Goal: Find specific page/section: Find specific page/section

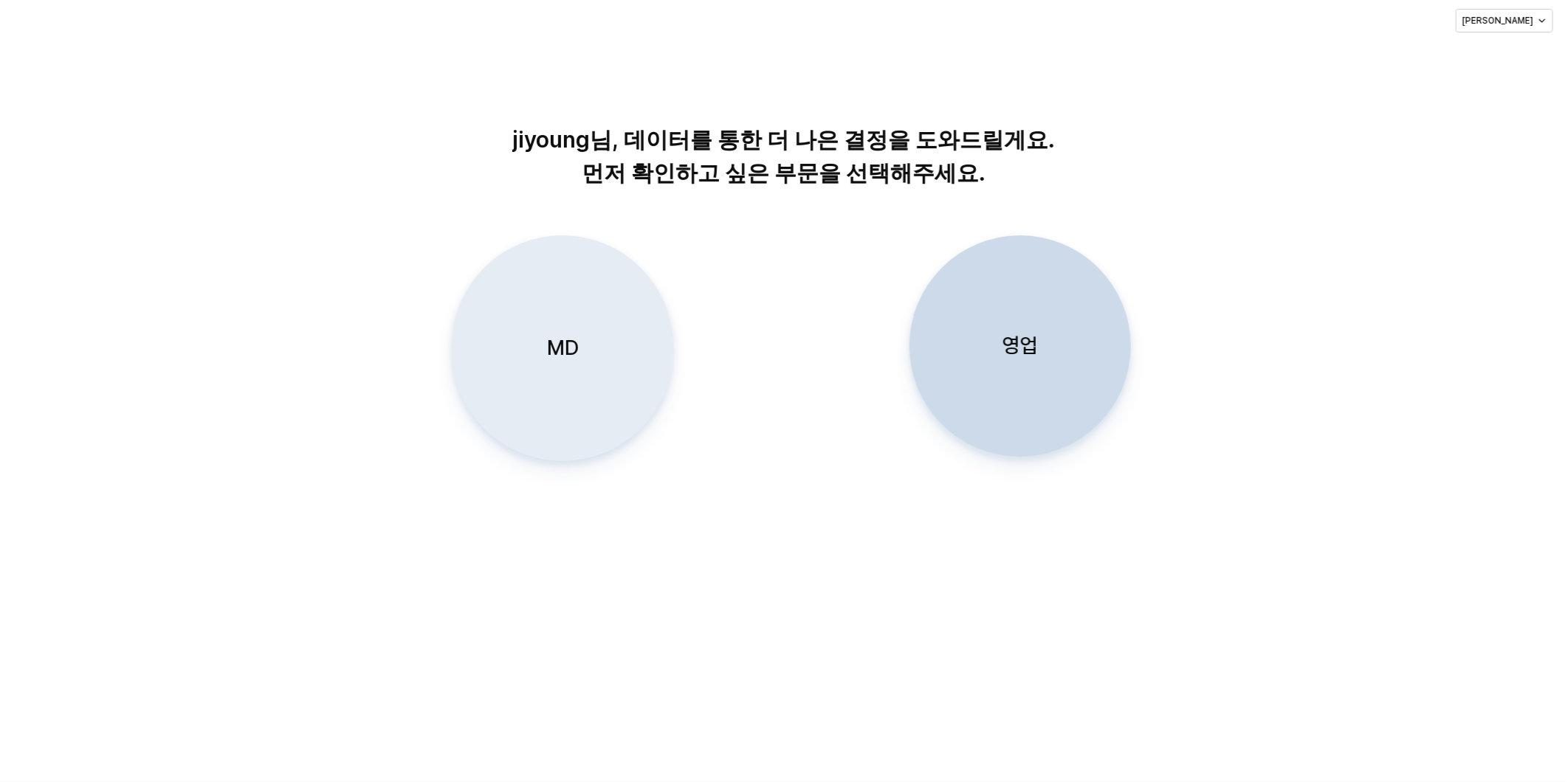
click at [580, 320] on div "MD" at bounding box center [563, 348] width 208 height 224
click at [549, 342] on p "MD" at bounding box center [563, 348] width 32 height 27
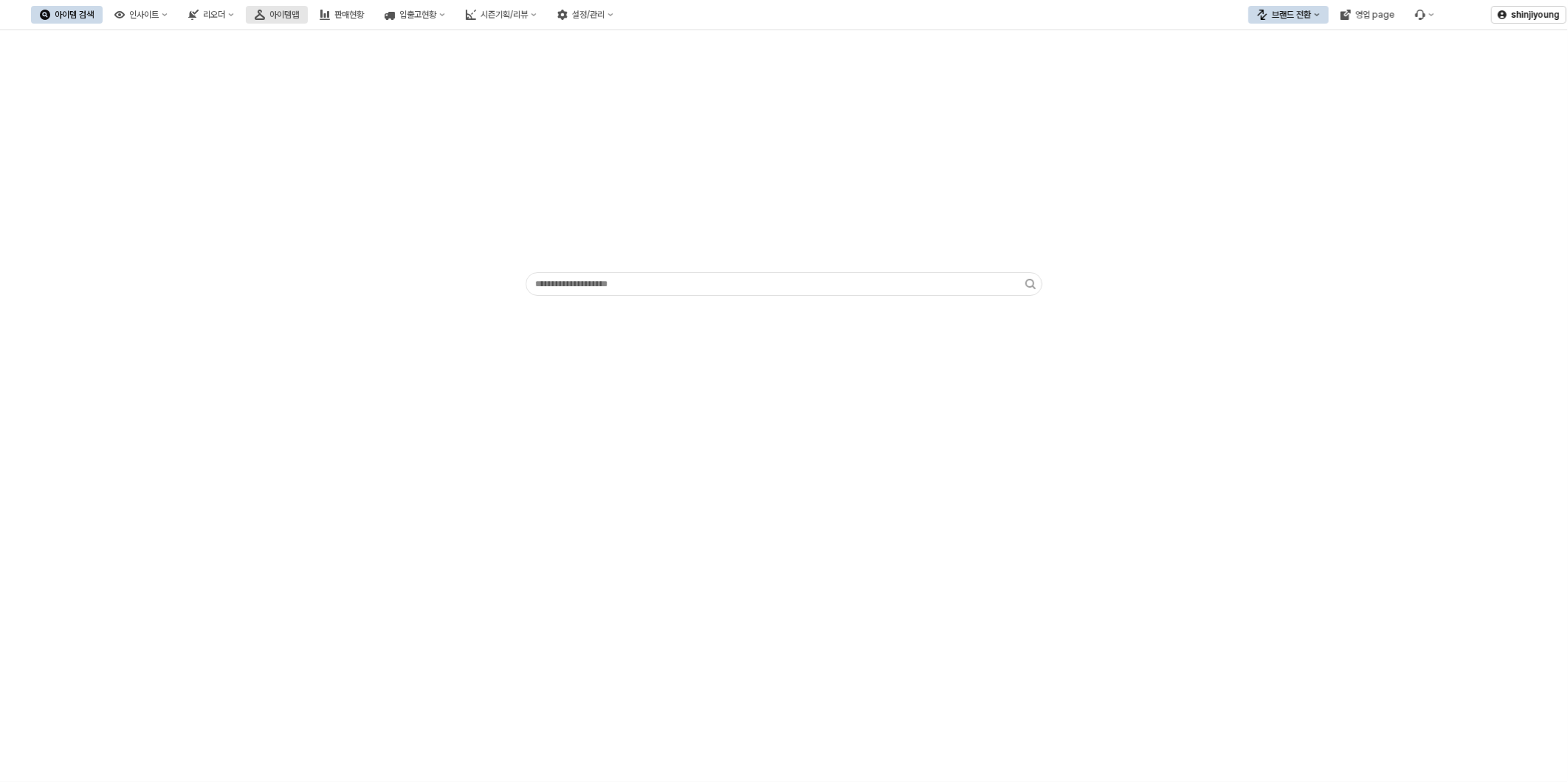
click at [299, 19] on div "아이템맵" at bounding box center [284, 14] width 29 height 10
click at [299, 16] on div "아이템맵" at bounding box center [284, 14] width 29 height 10
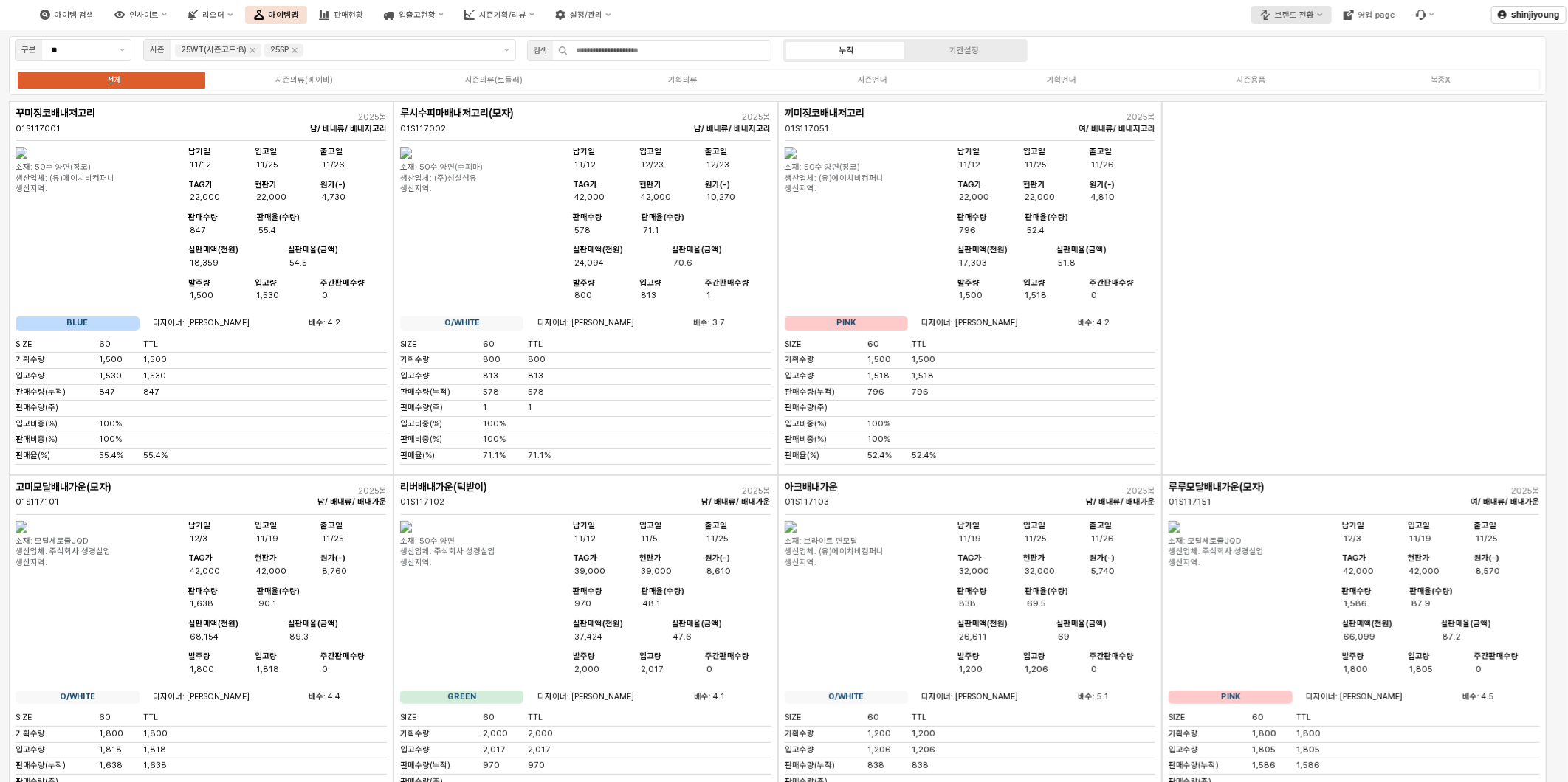
click at [1311, 16] on div "브랜드 전환" at bounding box center [1294, 15] width 39 height 9
click at [1281, 87] on div "디즈니" at bounding box center [1311, 90] width 91 height 11
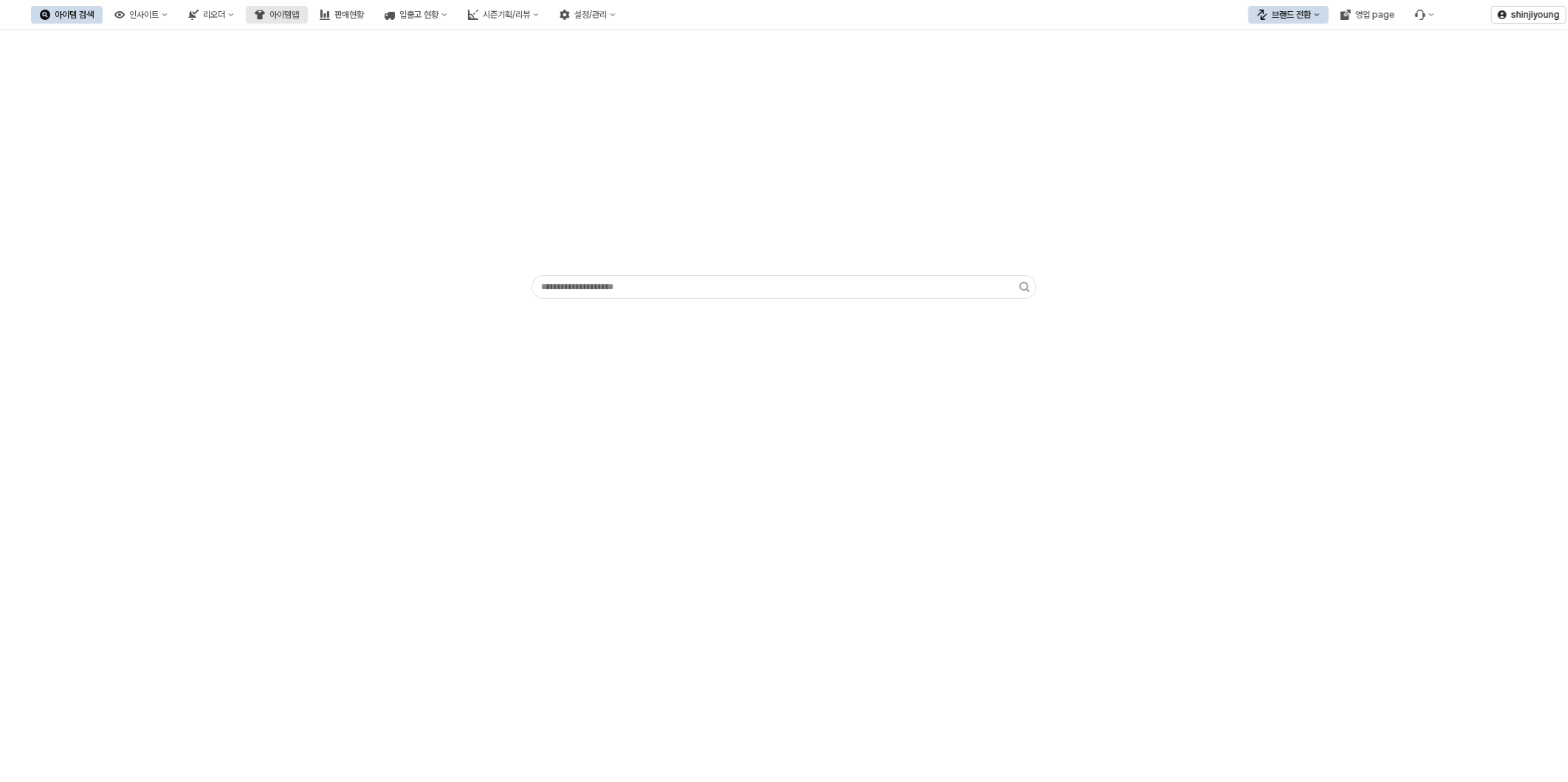
click at [299, 11] on div "아이템맵" at bounding box center [284, 14] width 29 height 10
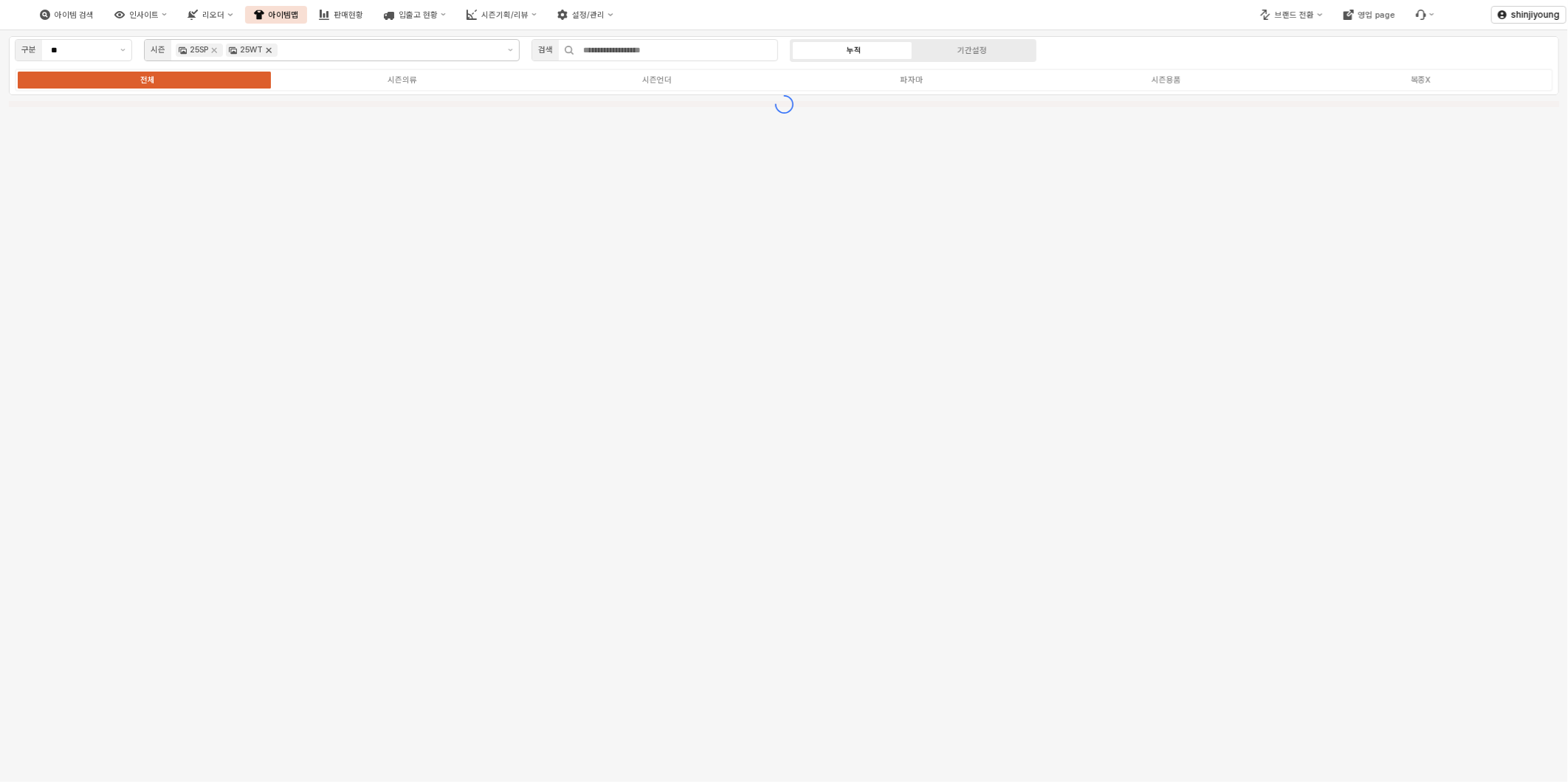
click at [274, 50] on icon "Remove 25WT" at bounding box center [269, 50] width 11 height 11
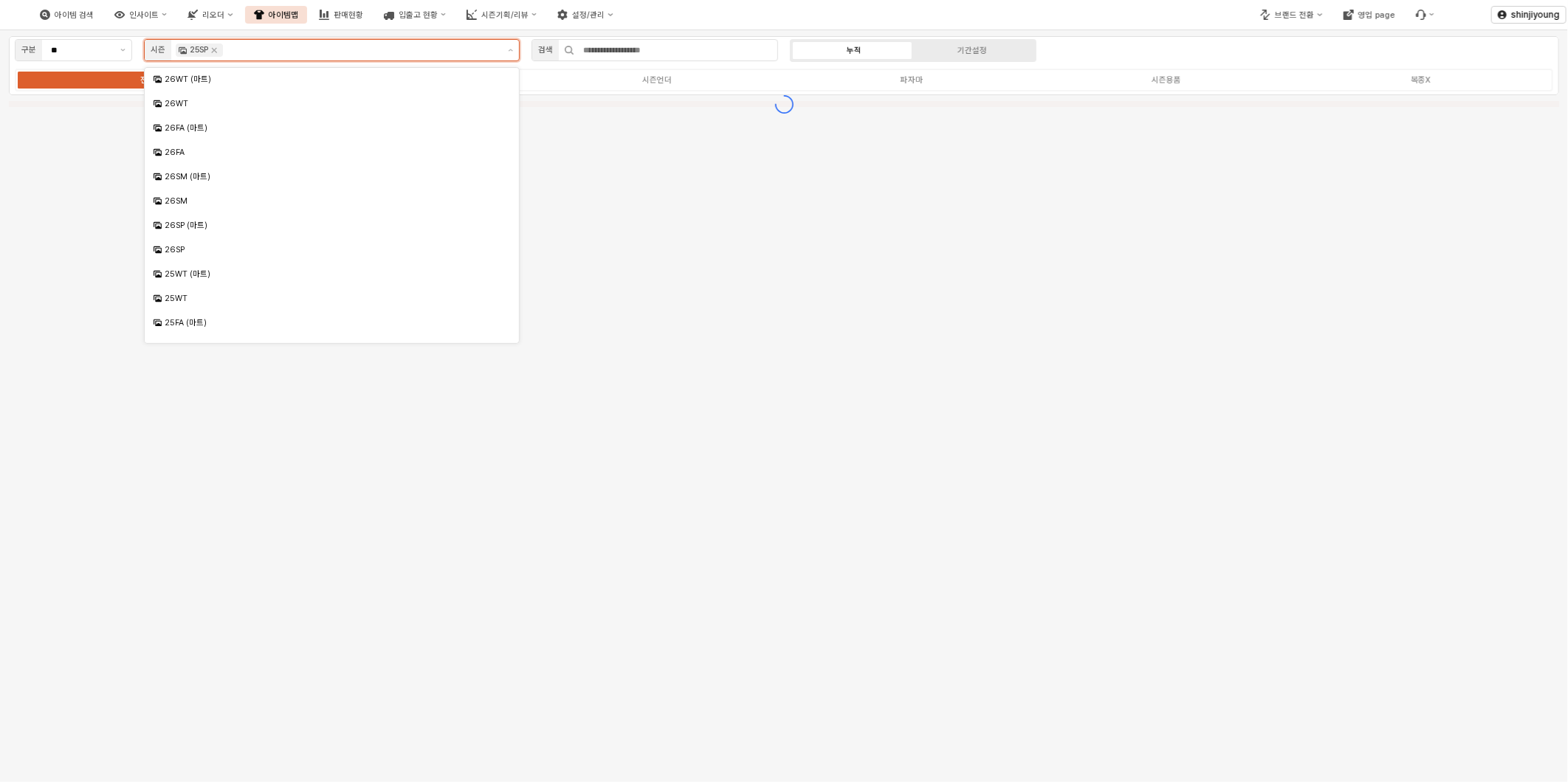
scroll to position [113, 0]
click at [220, 52] on icon "Remove 25SP" at bounding box center [214, 50] width 11 height 11
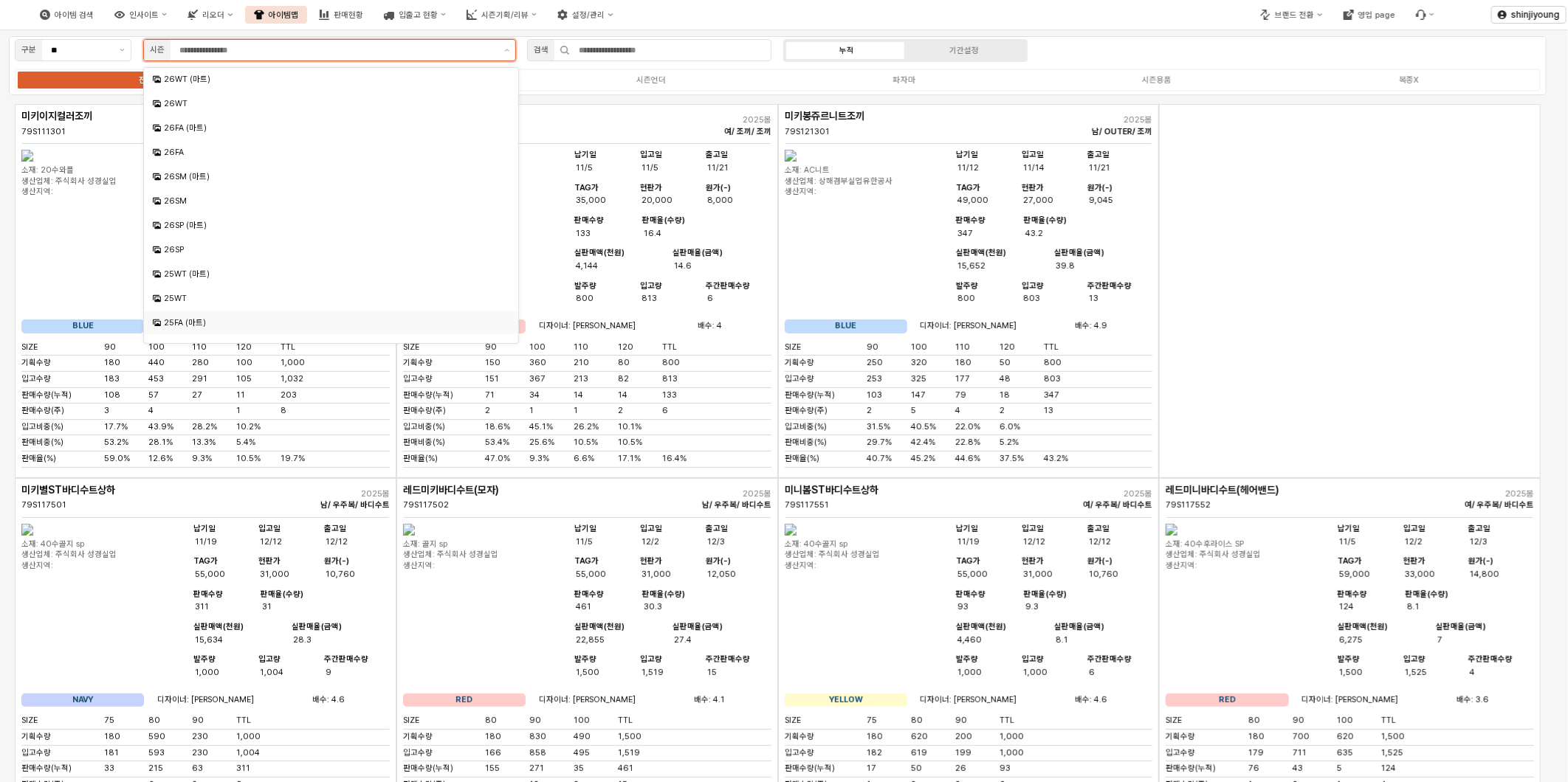
scroll to position [82, 0]
click at [195, 311] on div "25SM" at bounding box center [332, 314] width 338 height 11
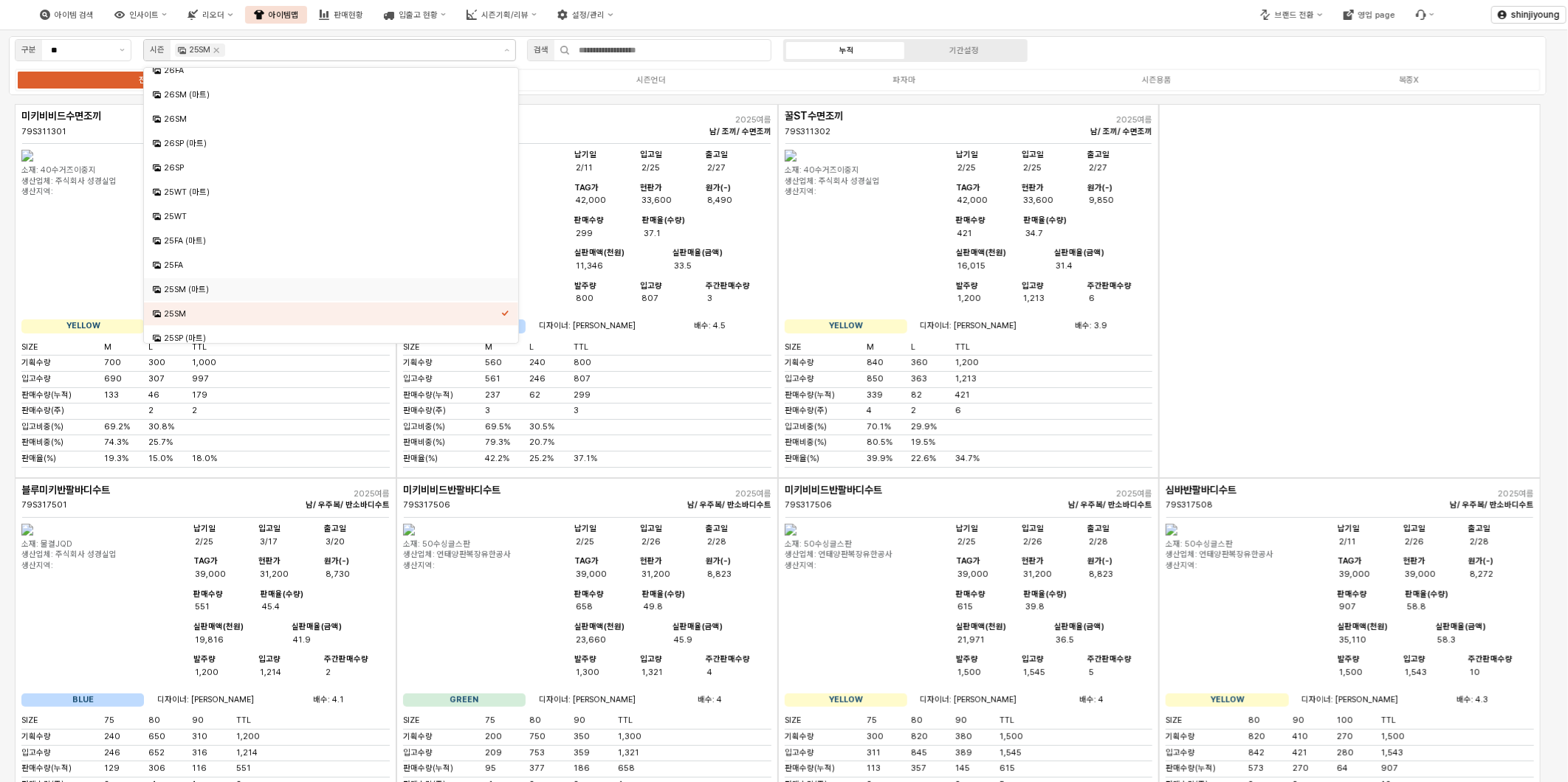
click at [1362, 345] on div "App Frame" at bounding box center [1350, 291] width 382 height 374
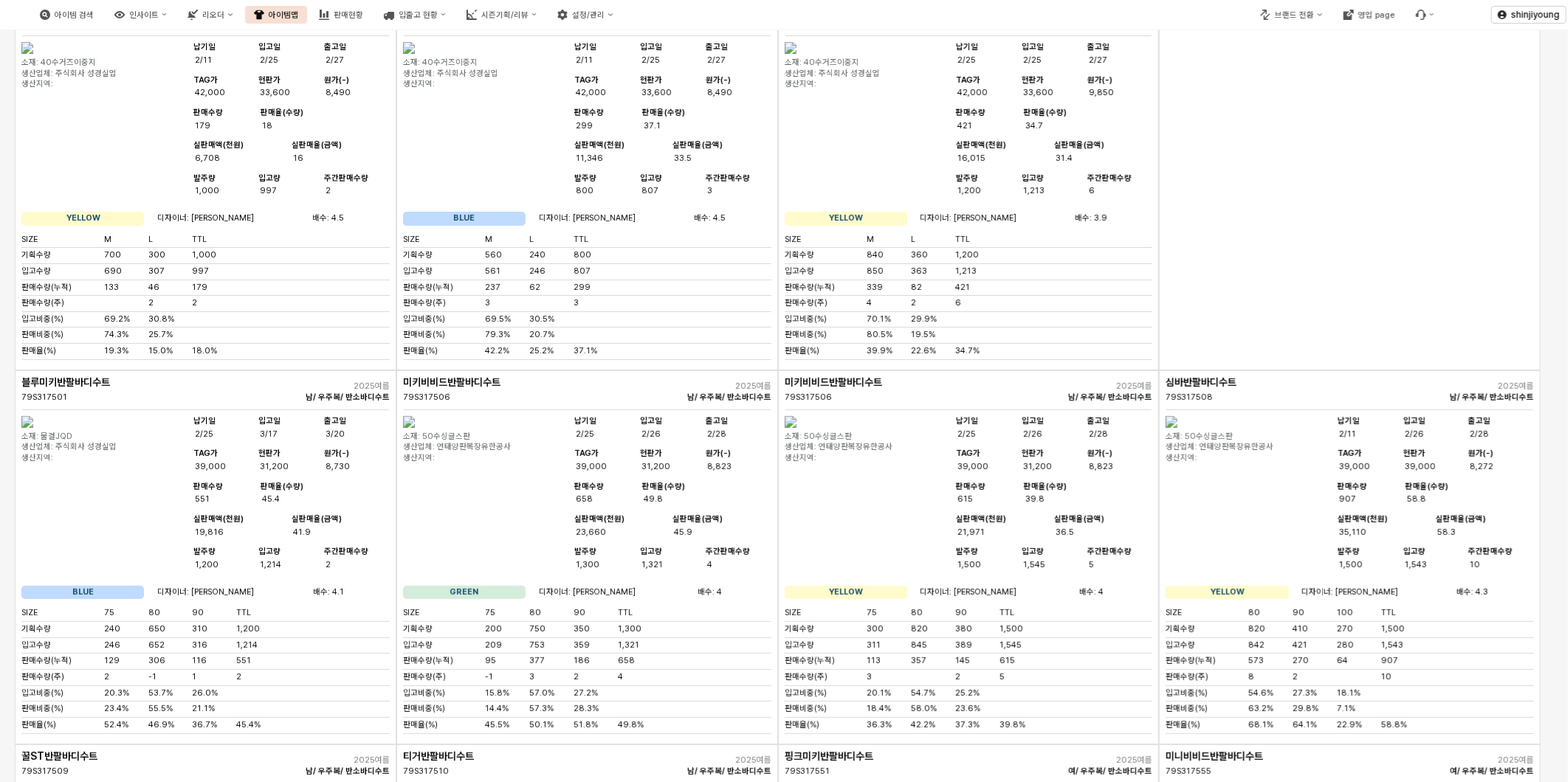
scroll to position [0, 0]
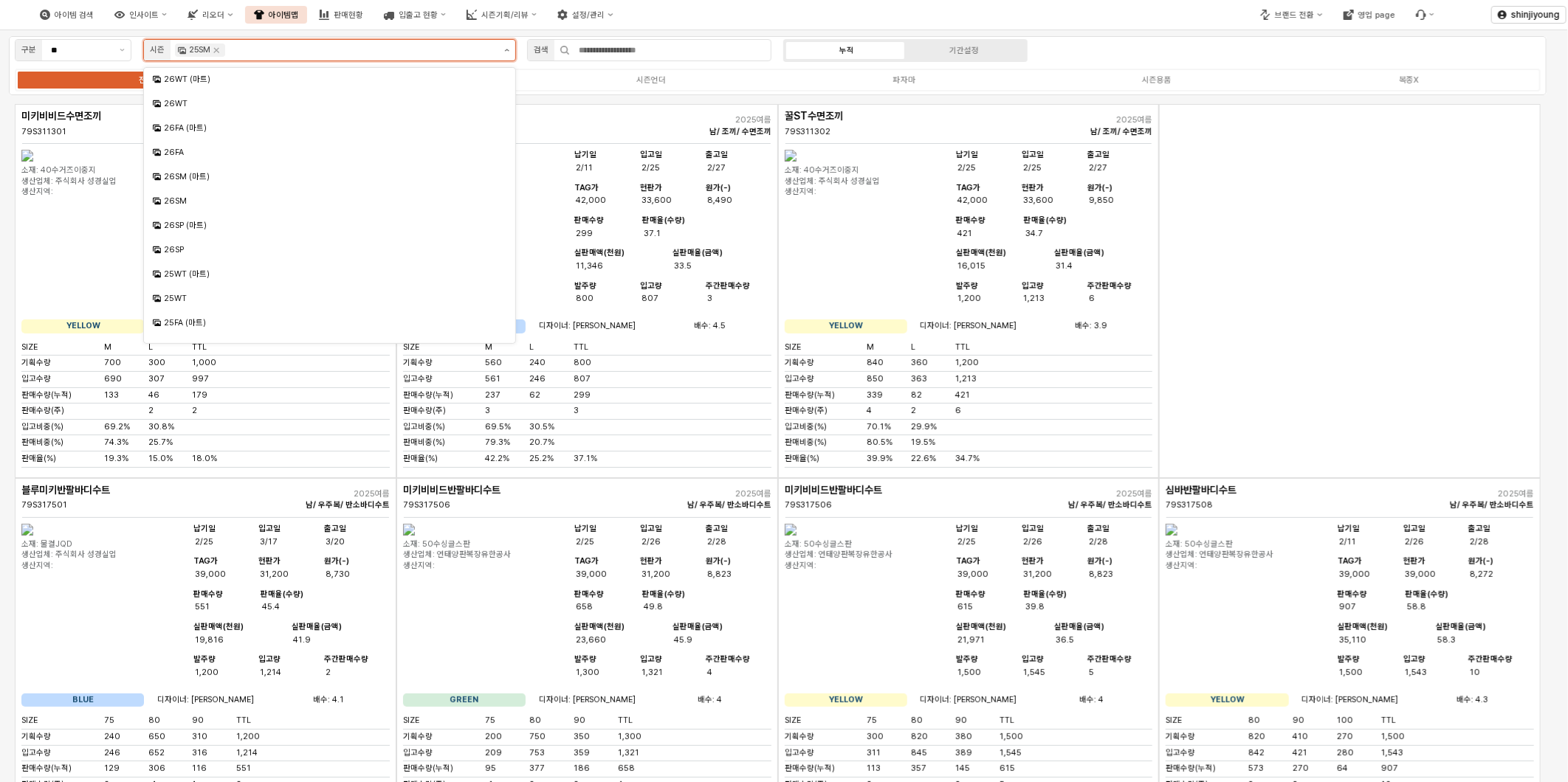
click at [506, 46] on button "제안 사항 표시" at bounding box center [507, 50] width 17 height 21
click at [207, 240] on div "25SM (마트)" at bounding box center [331, 242] width 335 height 11
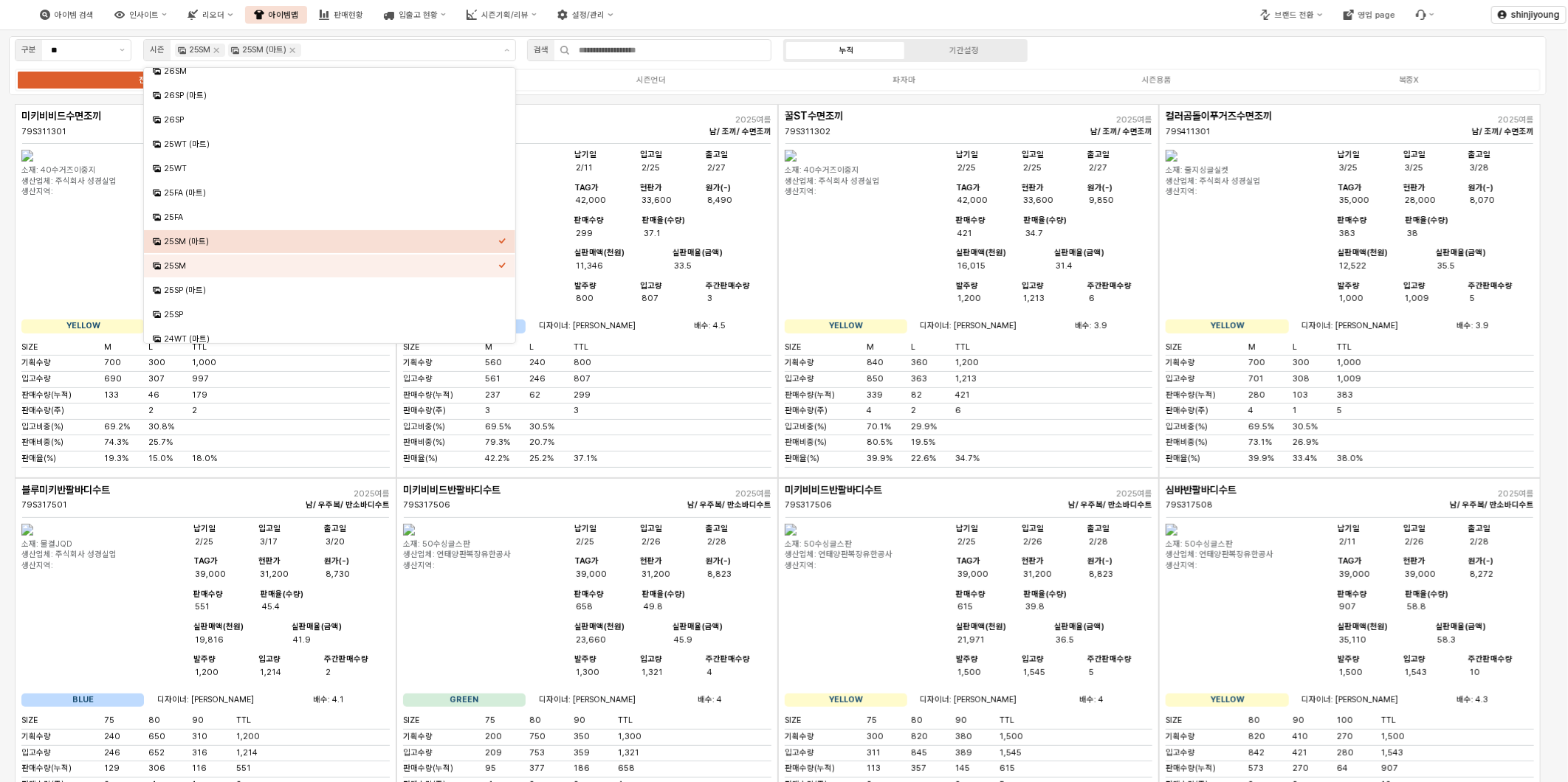
click at [916, 12] on div "아이템 검색 인사이트 리오더 아이템맵 판매현황 입출고 현황 시즌기획/리뷰 설정/관리" at bounding box center [587, 14] width 1176 height 31
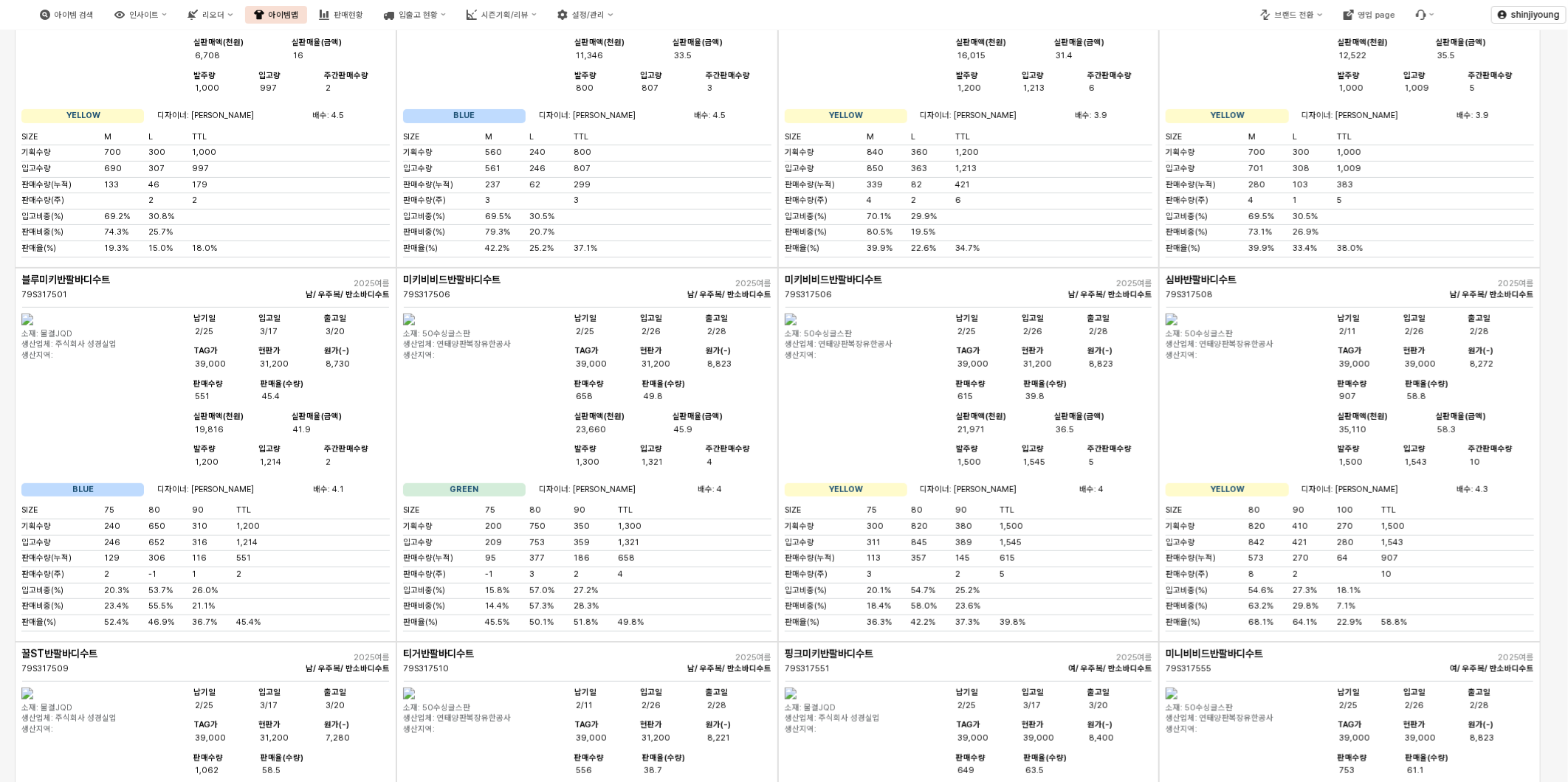
scroll to position [0, 0]
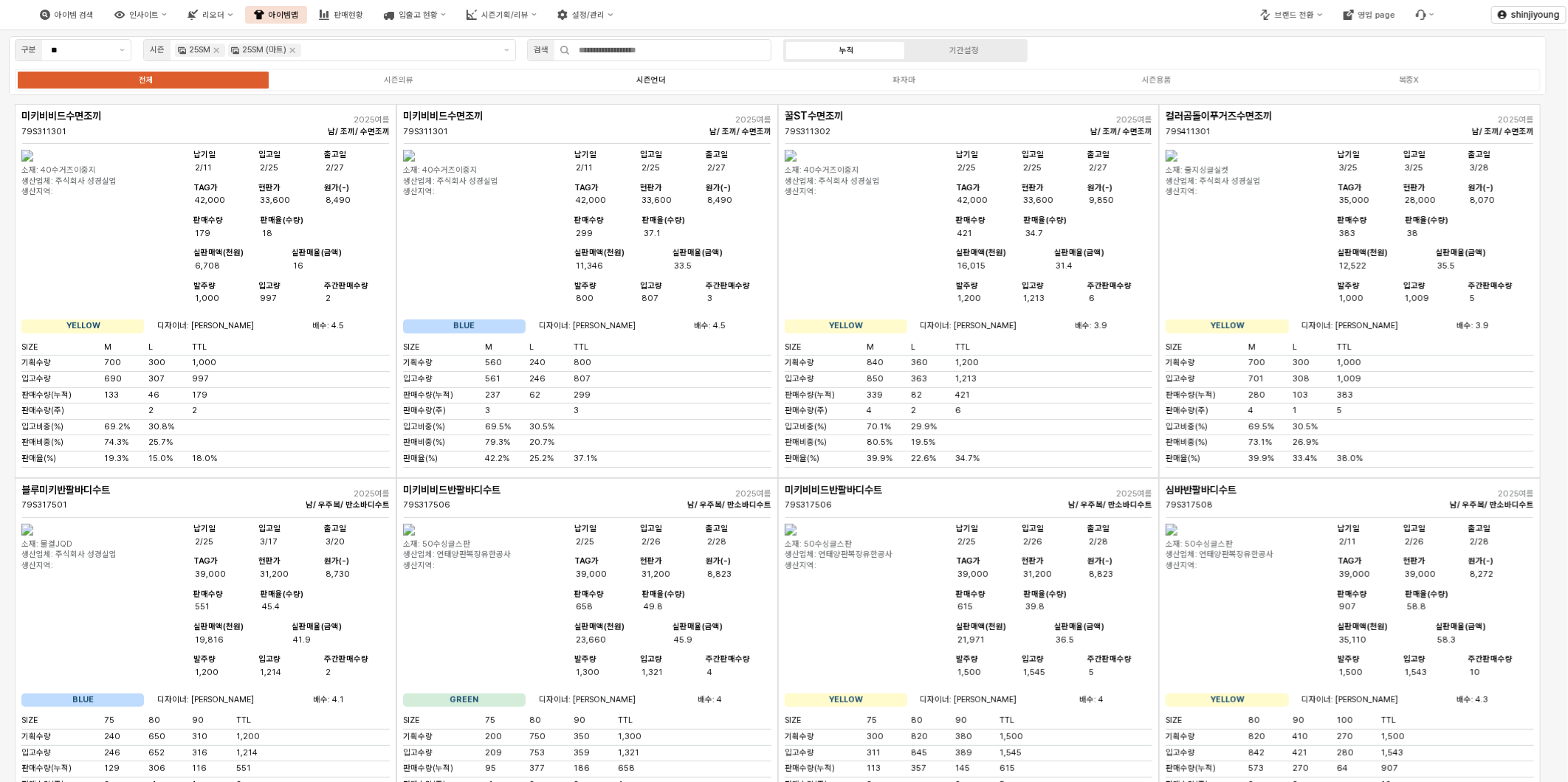
click at [651, 79] on div "시즌언더" at bounding box center [651, 80] width 29 height 9
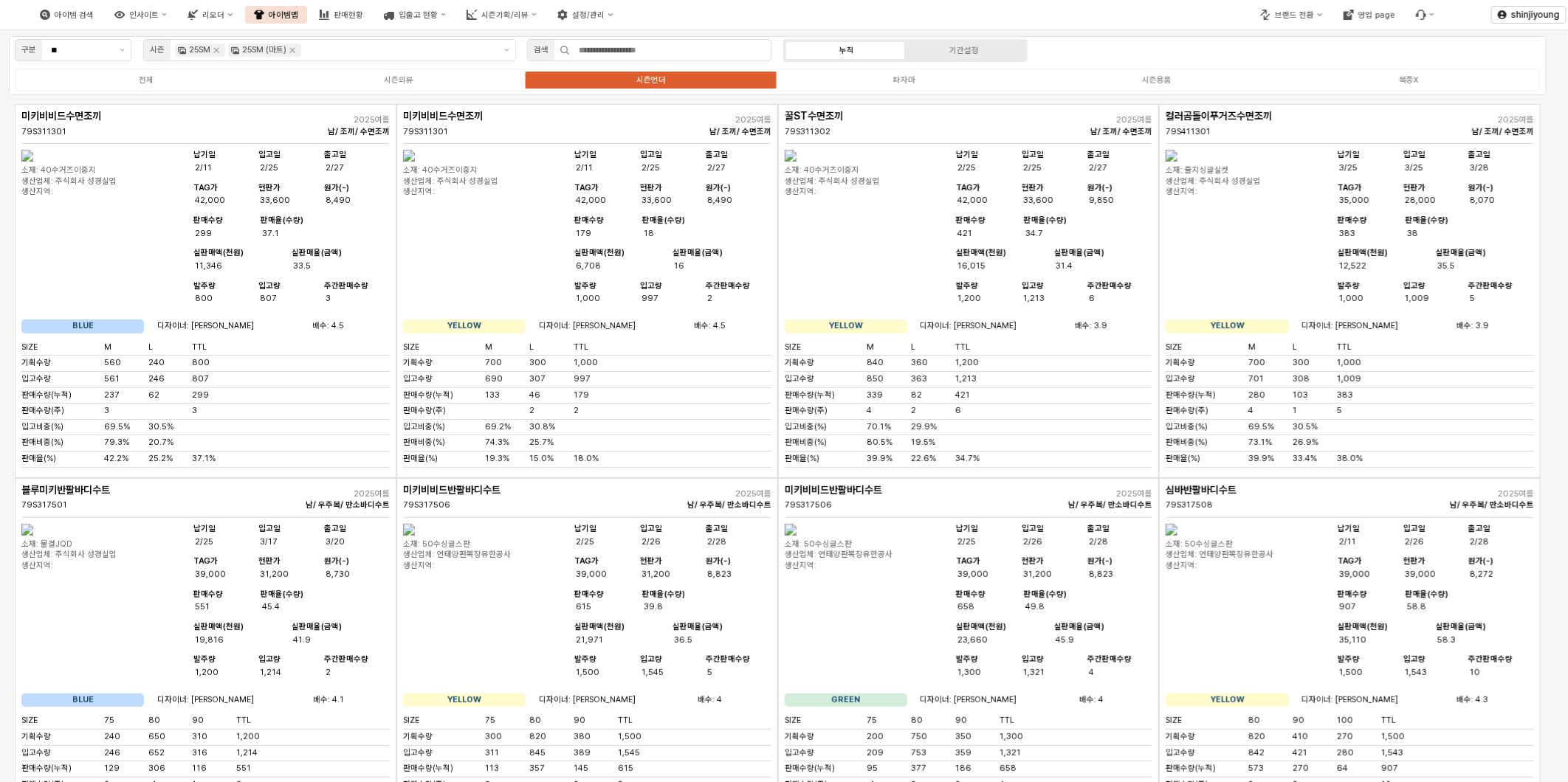
click at [1348, 58] on div "구분 ** 시즌 25SM 25SM (마트) 검색 누적 기간설정 전체 시즌의류 시즌언더 파자마 시즌용품 복종X" at bounding box center [777, 65] width 1538 height 59
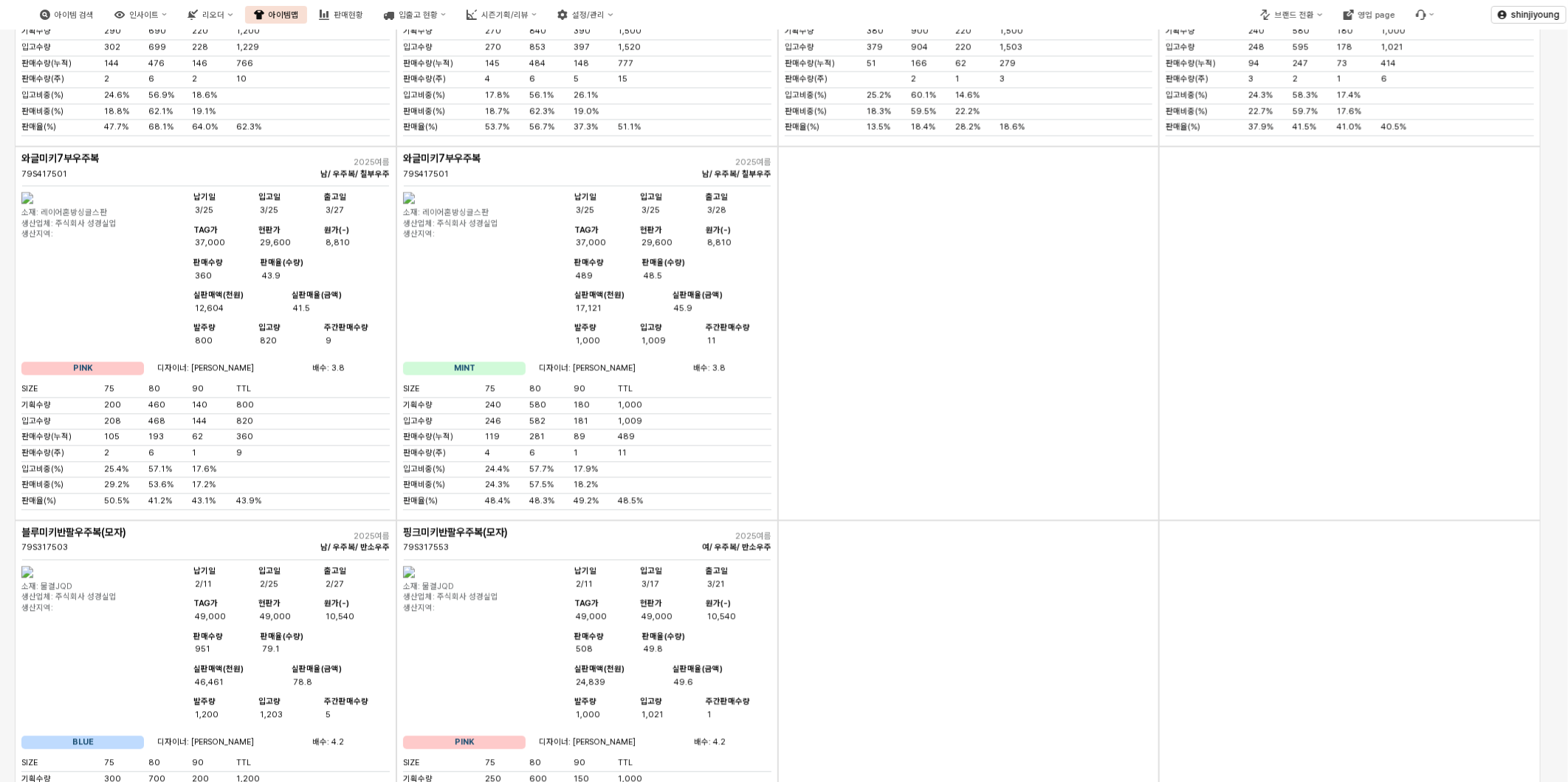
scroll to position [1722, 0]
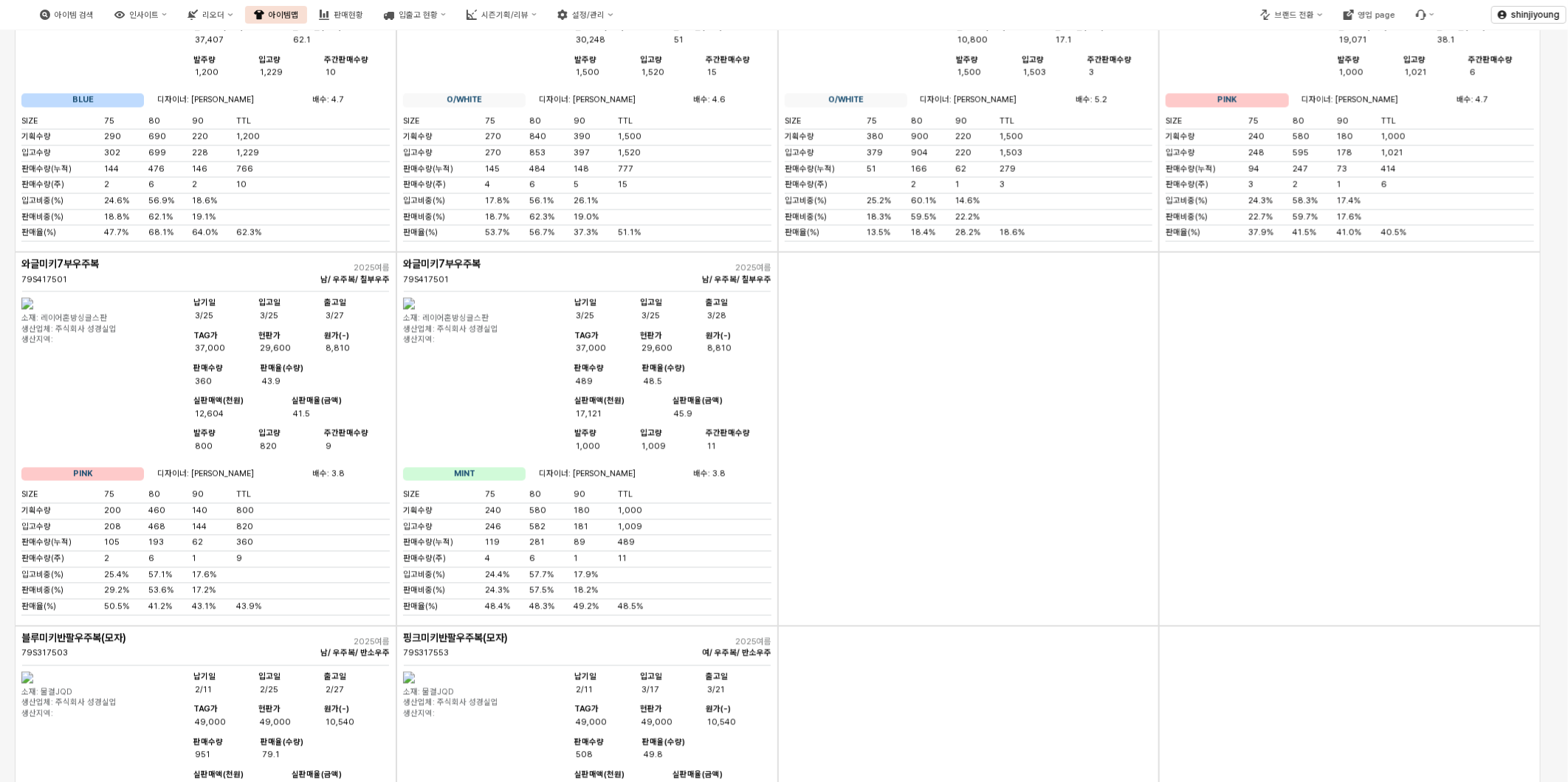
click at [880, 627] on div "App Frame" at bounding box center [969, 440] width 382 height 374
click at [1145, 623] on div "App Frame" at bounding box center [969, 440] width 382 height 374
click at [1112, 588] on div "App Frame" at bounding box center [969, 440] width 382 height 374
click at [1074, 627] on div "App Frame" at bounding box center [969, 440] width 382 height 374
click at [933, 564] on div "App Frame" at bounding box center [969, 440] width 382 height 374
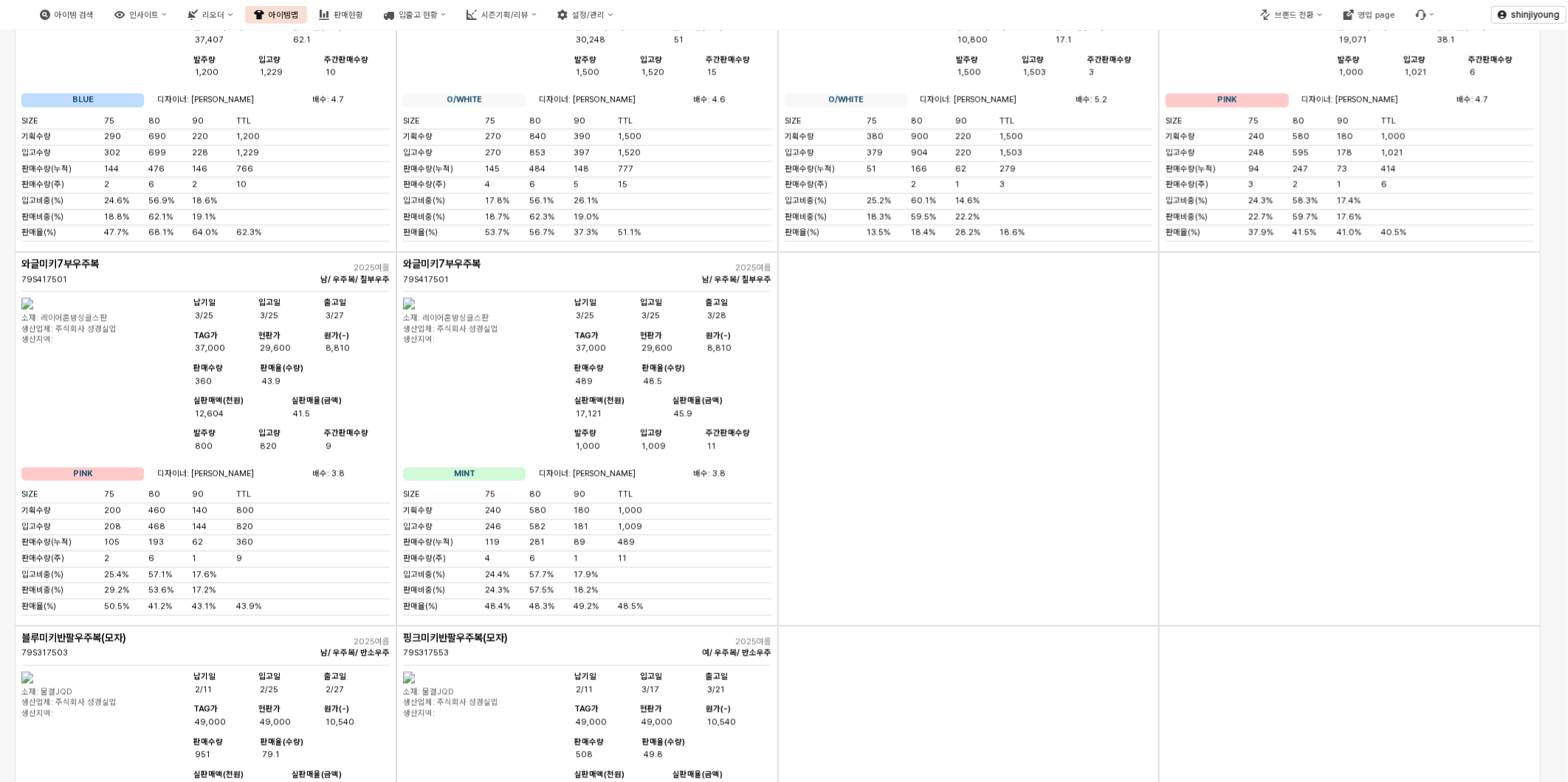
click at [876, 578] on div "App Frame" at bounding box center [969, 440] width 382 height 374
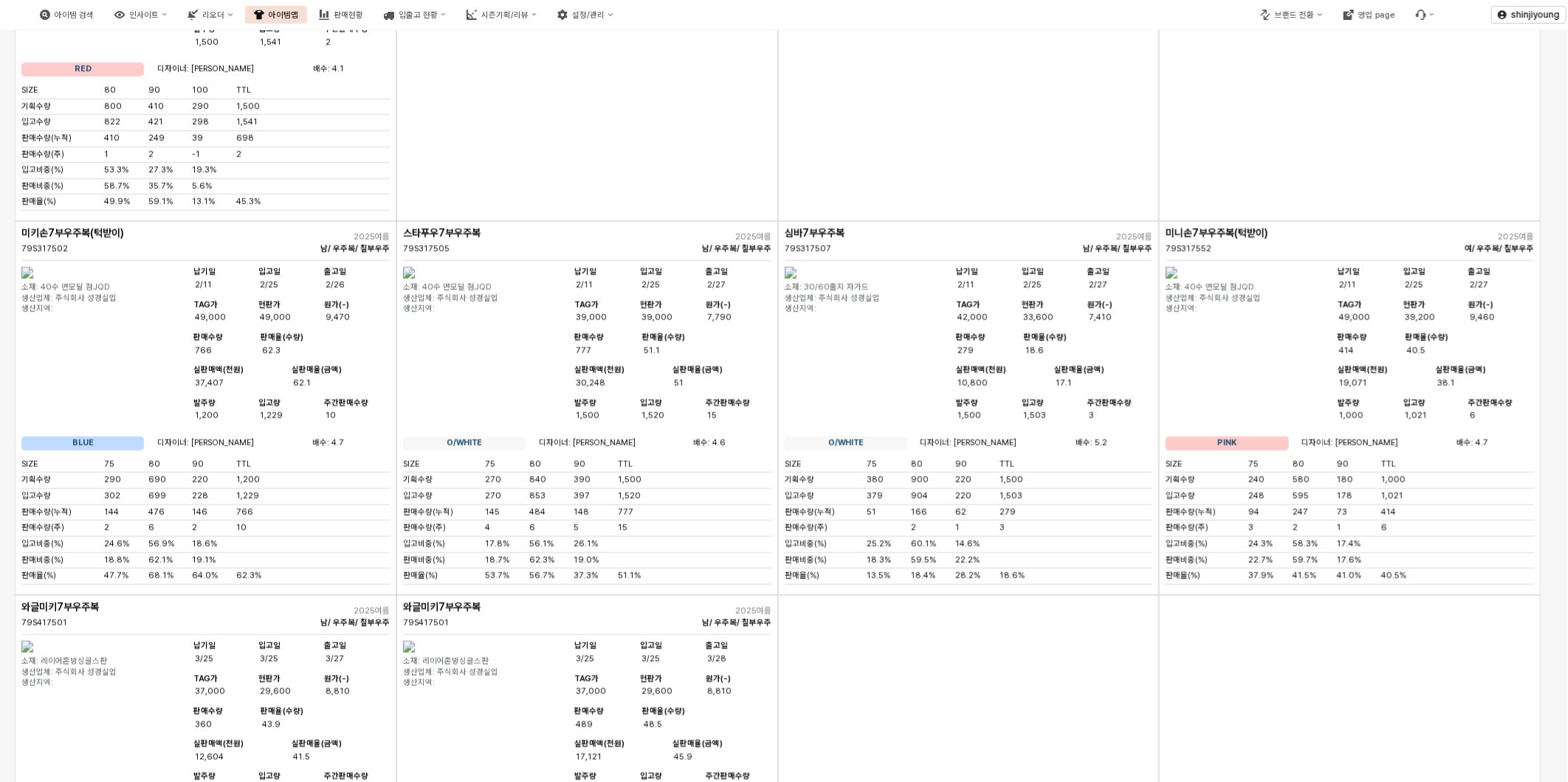
scroll to position [1543, 0]
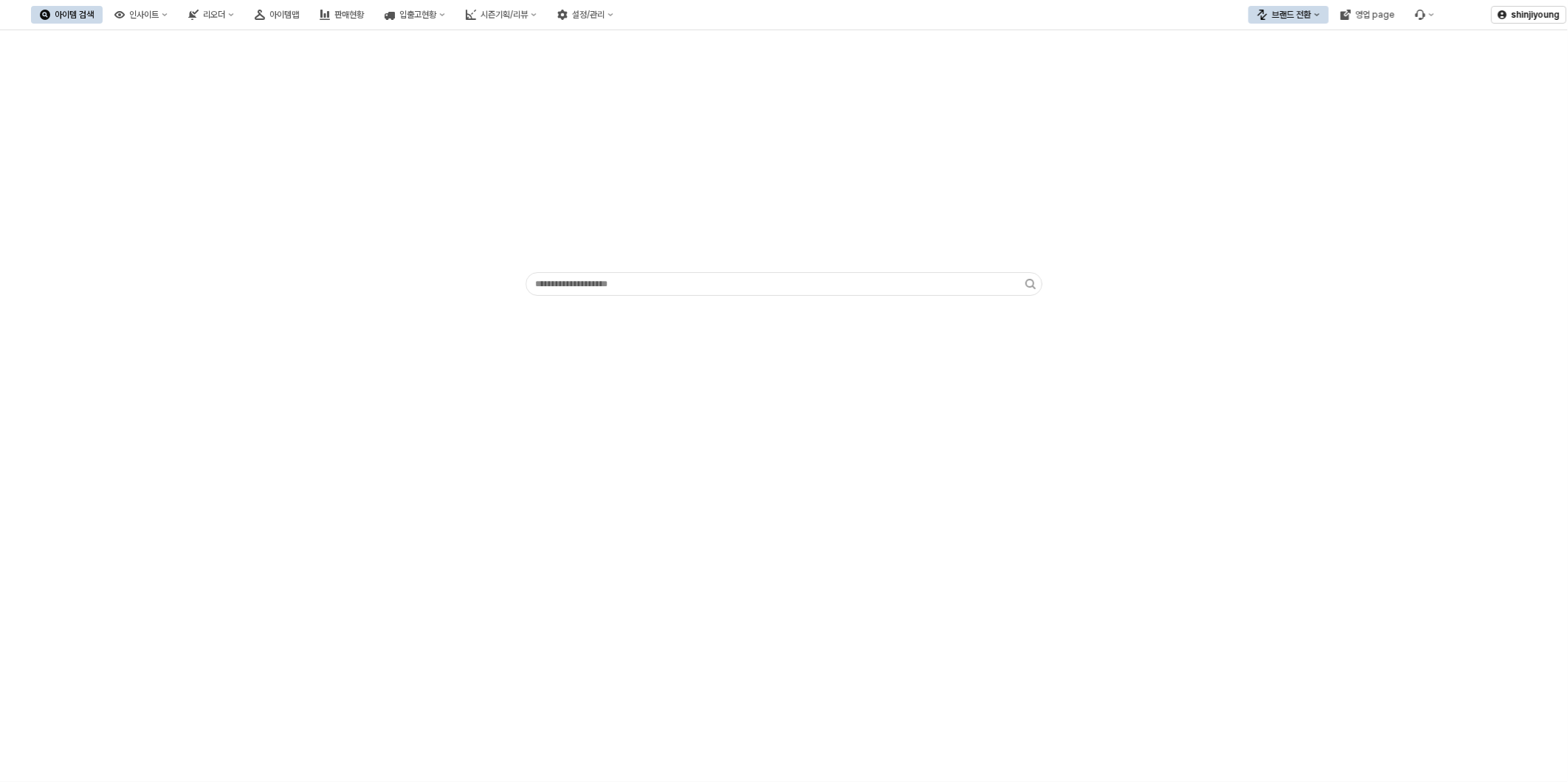
click at [1294, 15] on div "브랜드 전환" at bounding box center [1291, 14] width 39 height 10
click at [1288, 86] on div "디즈니" at bounding box center [1302, 92] width 90 height 11
click at [299, 11] on div "아이템맵" at bounding box center [284, 14] width 29 height 10
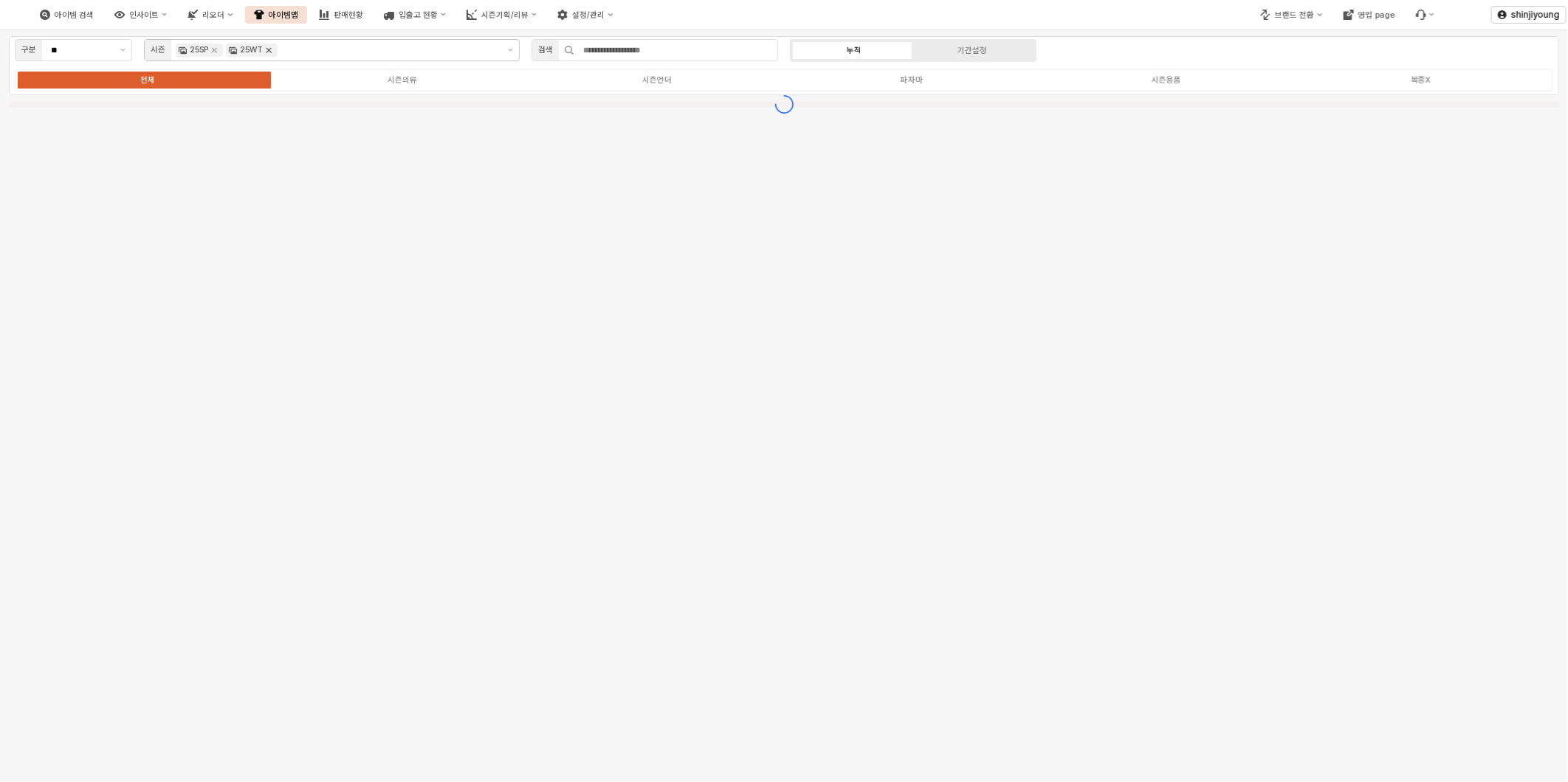
click at [270, 52] on icon "Remove 25WT" at bounding box center [269, 50] width 11 height 11
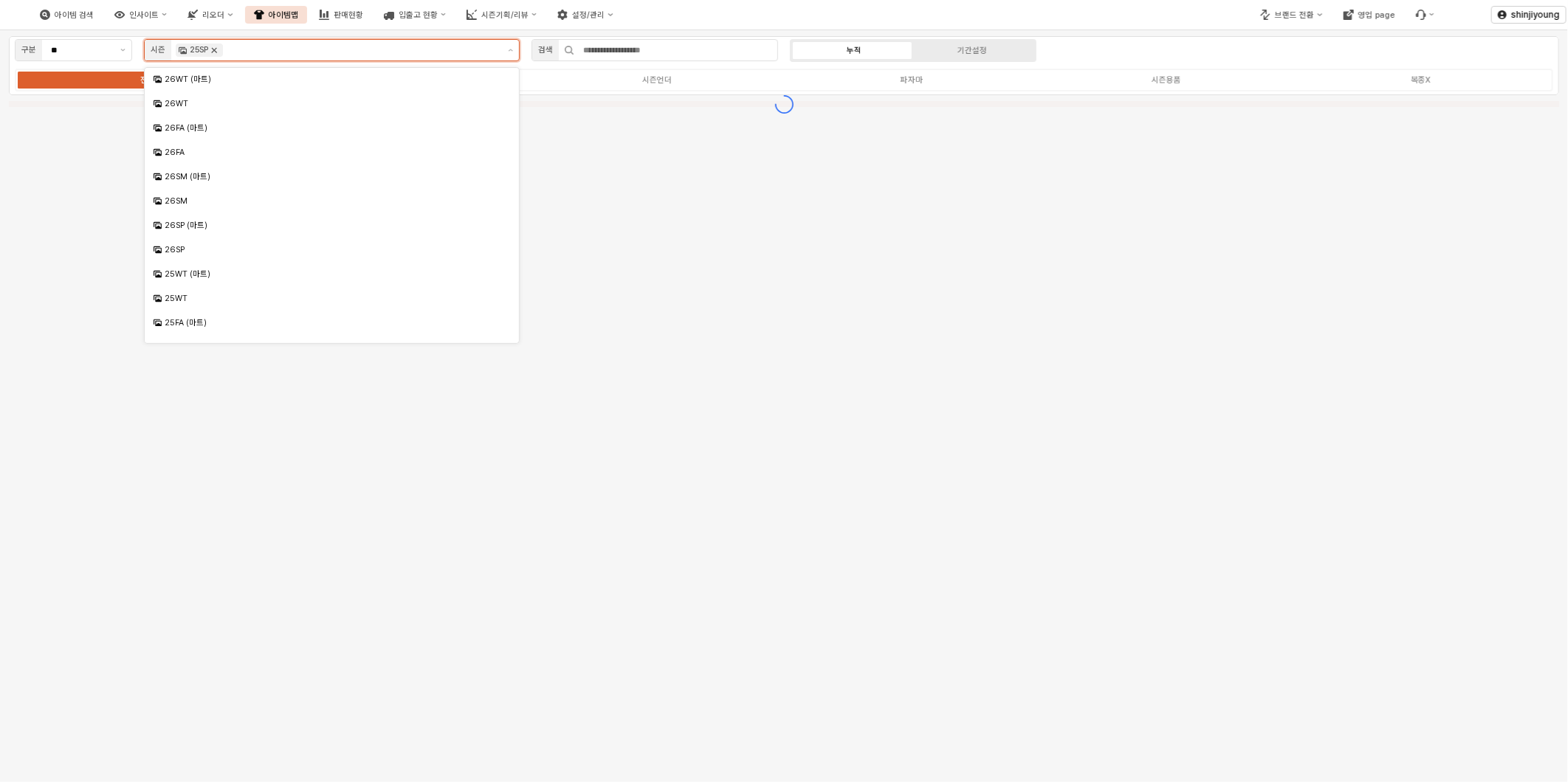
scroll to position [113, 0]
click at [217, 53] on icon "Remove 25SP" at bounding box center [214, 50] width 11 height 11
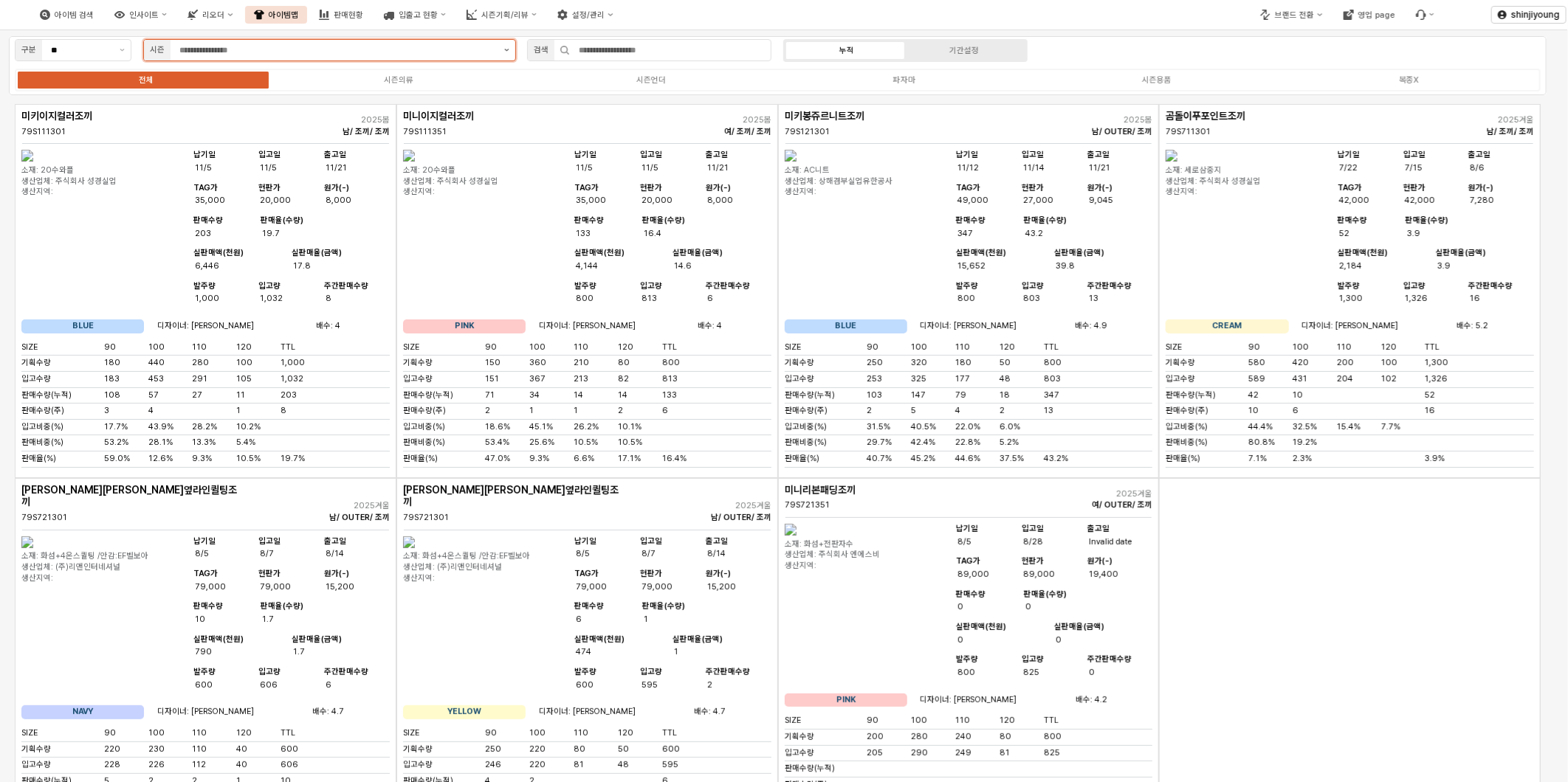
click at [514, 55] on button "제안 사항 표시" at bounding box center [507, 50] width 17 height 21
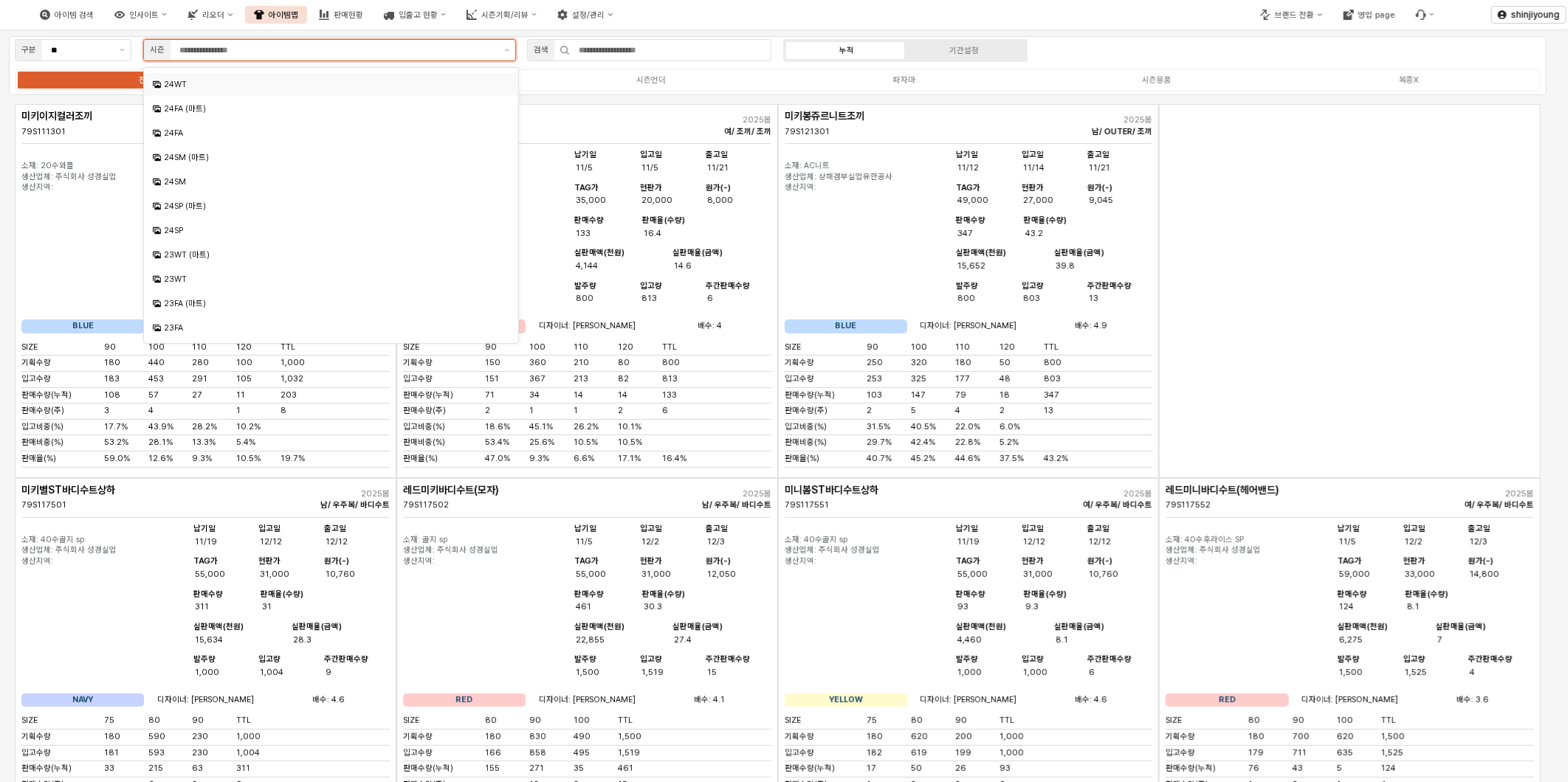
scroll to position [409, 0]
click at [200, 158] on div "24SM (마트)" at bounding box center [332, 157] width 338 height 11
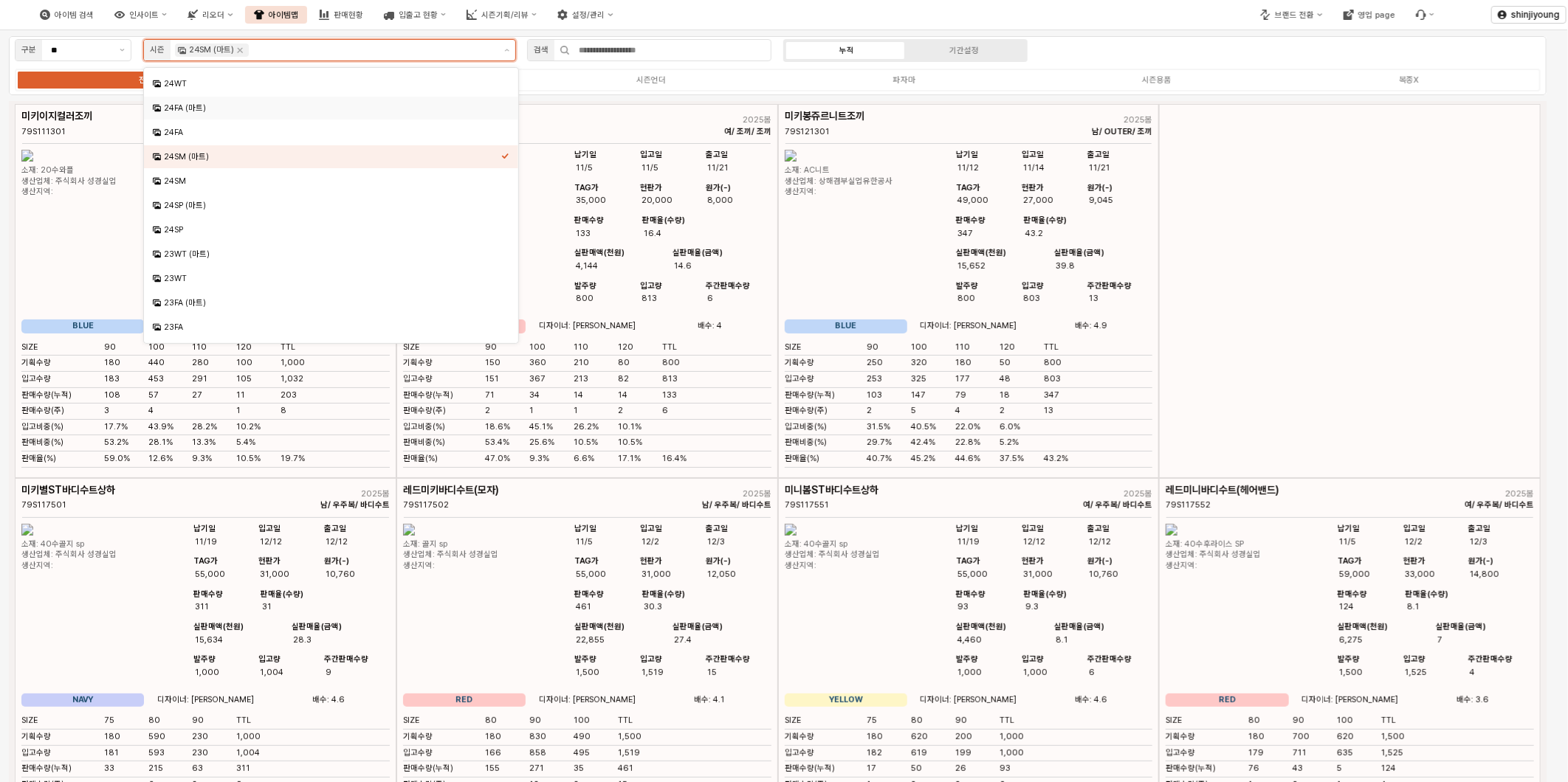
scroll to position [389, 0]
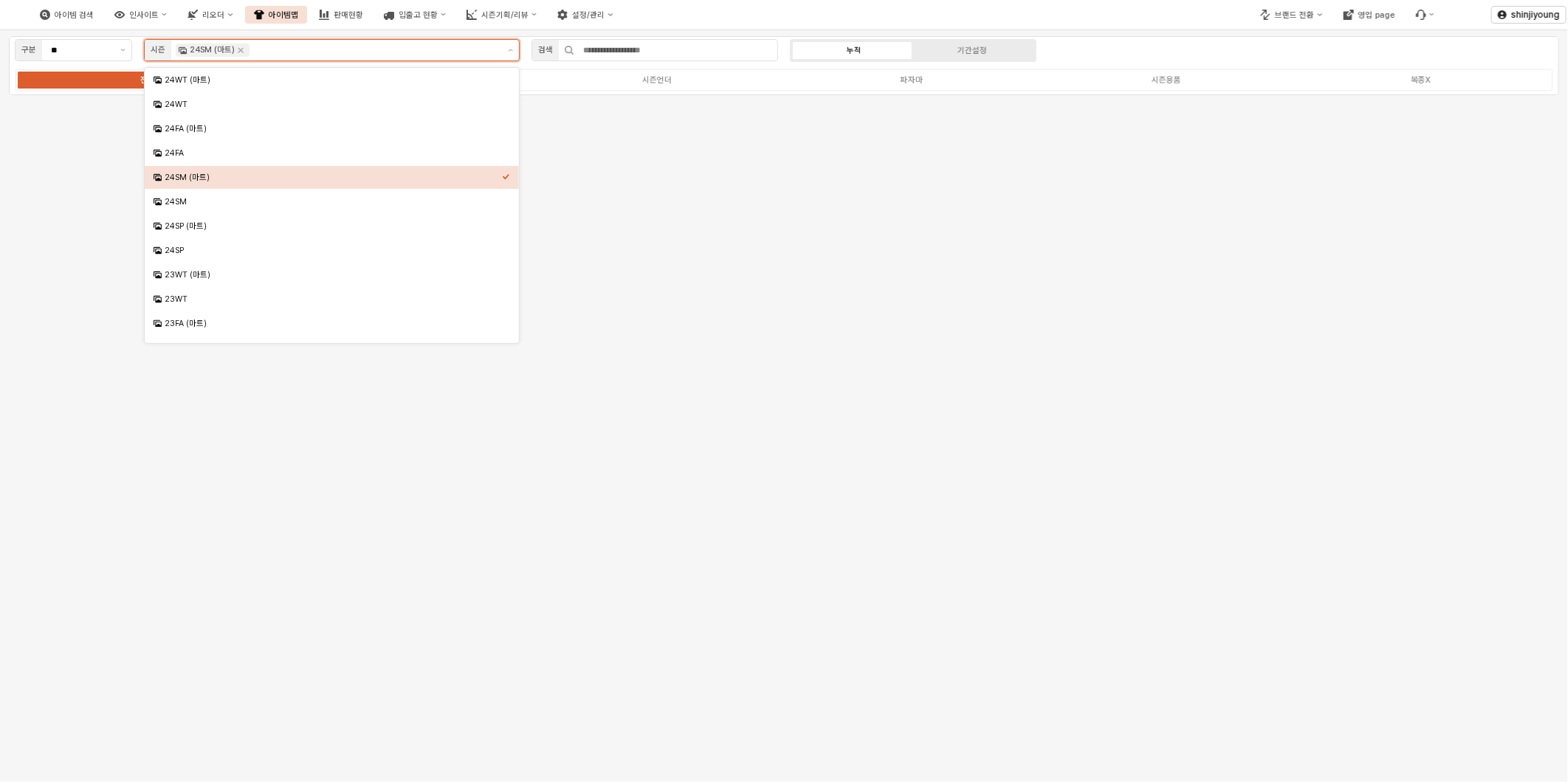
click at [506, 176] on icon "Select an option" at bounding box center [506, 176] width 7 height 5
click at [195, 146] on div "25SM (마트)" at bounding box center [333, 147] width 338 height 11
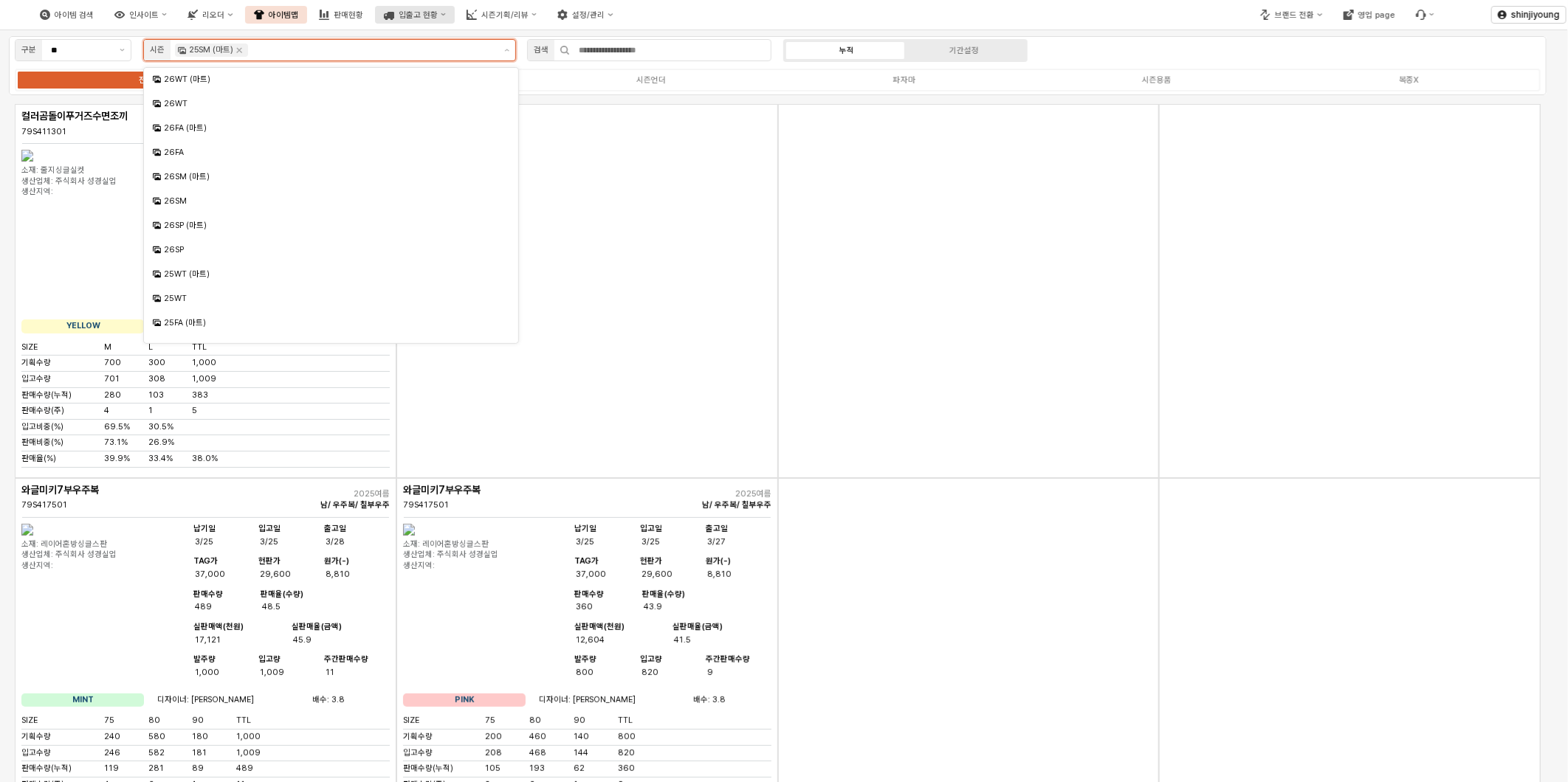
scroll to position [40, 0]
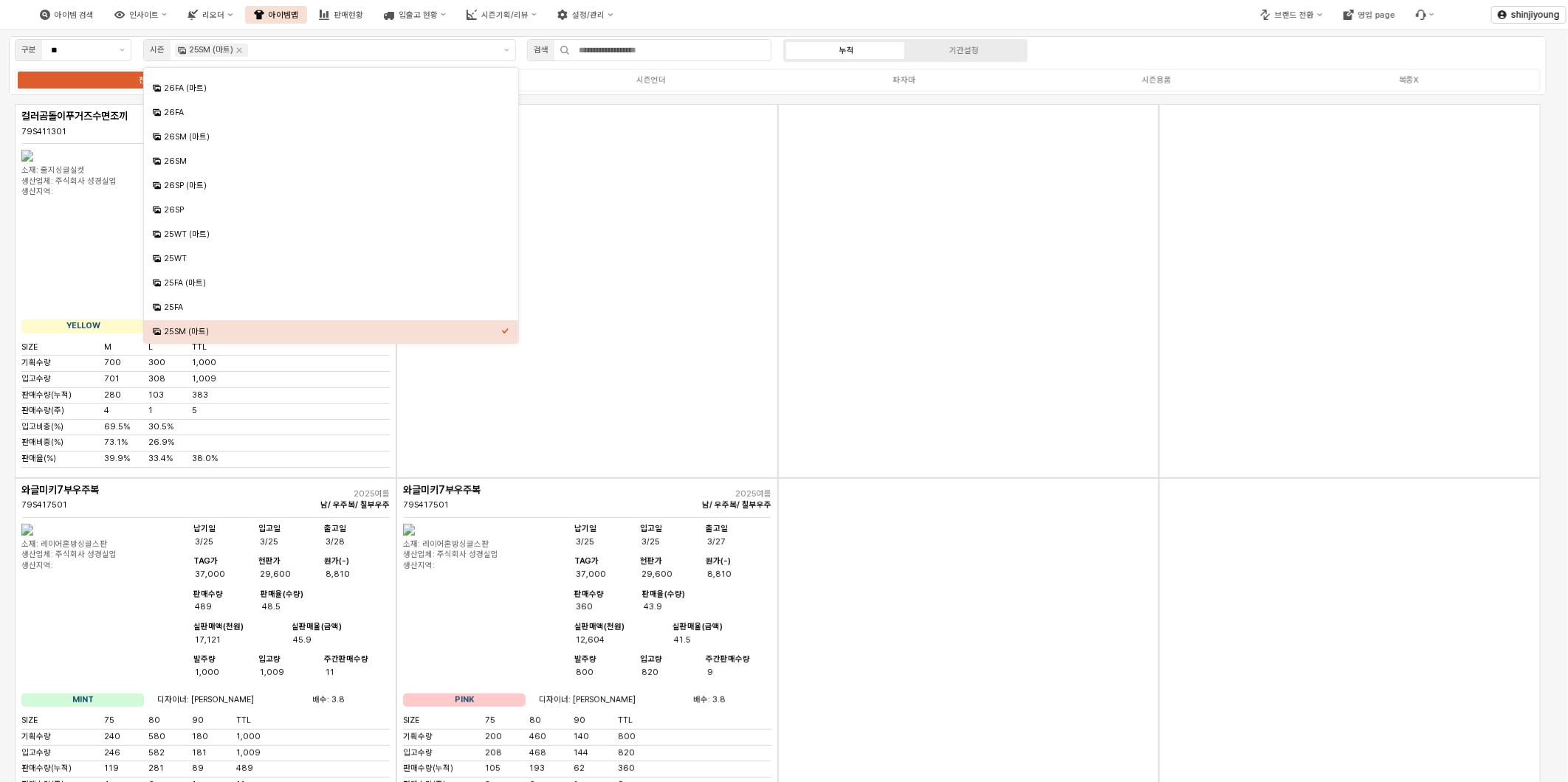
click at [886, 328] on div "App Frame" at bounding box center [969, 291] width 382 height 374
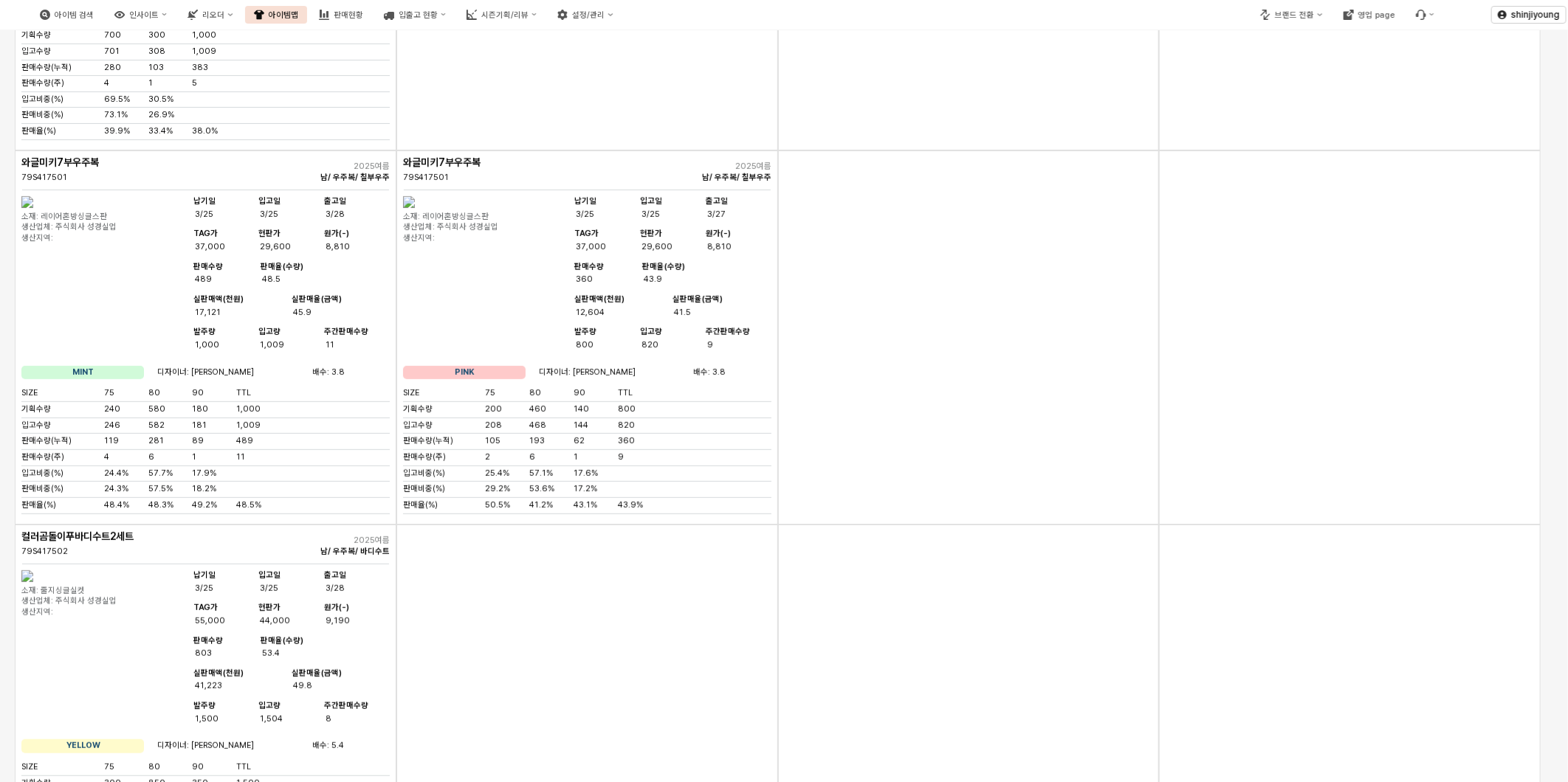
scroll to position [0, 0]
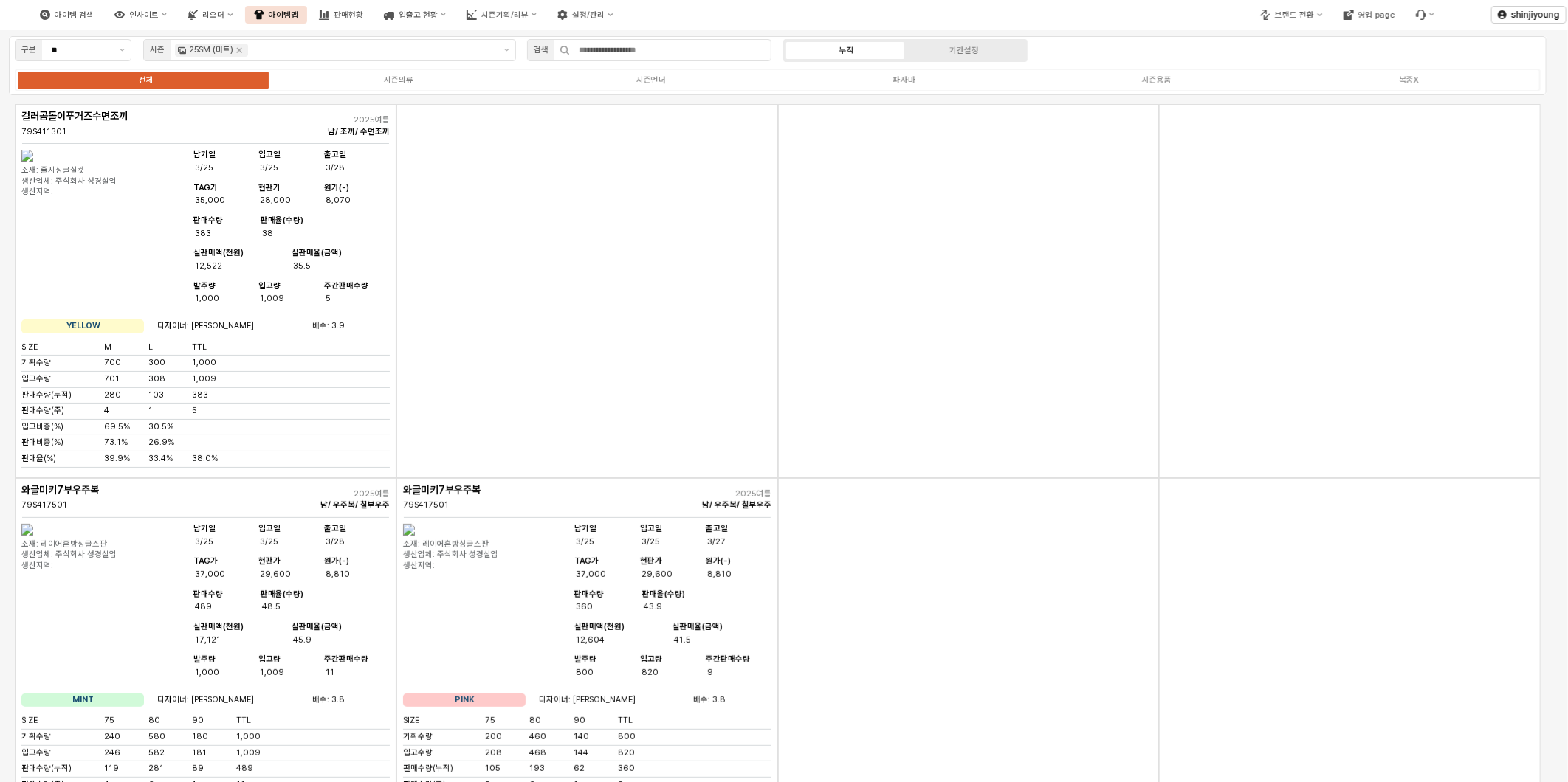
drag, startPoint x: 599, startPoint y: 224, endPoint x: 589, endPoint y: 217, distance: 12.2
click at [599, 224] on div "App Frame" at bounding box center [587, 291] width 382 height 374
click at [953, 289] on div "App Frame" at bounding box center [969, 291] width 382 height 374
drag, startPoint x: 577, startPoint y: 285, endPoint x: 428, endPoint y: 10, distance: 312.8
click at [574, 282] on div "App Frame" at bounding box center [587, 291] width 382 height 374
